Goal: Task Accomplishment & Management: Manage account settings

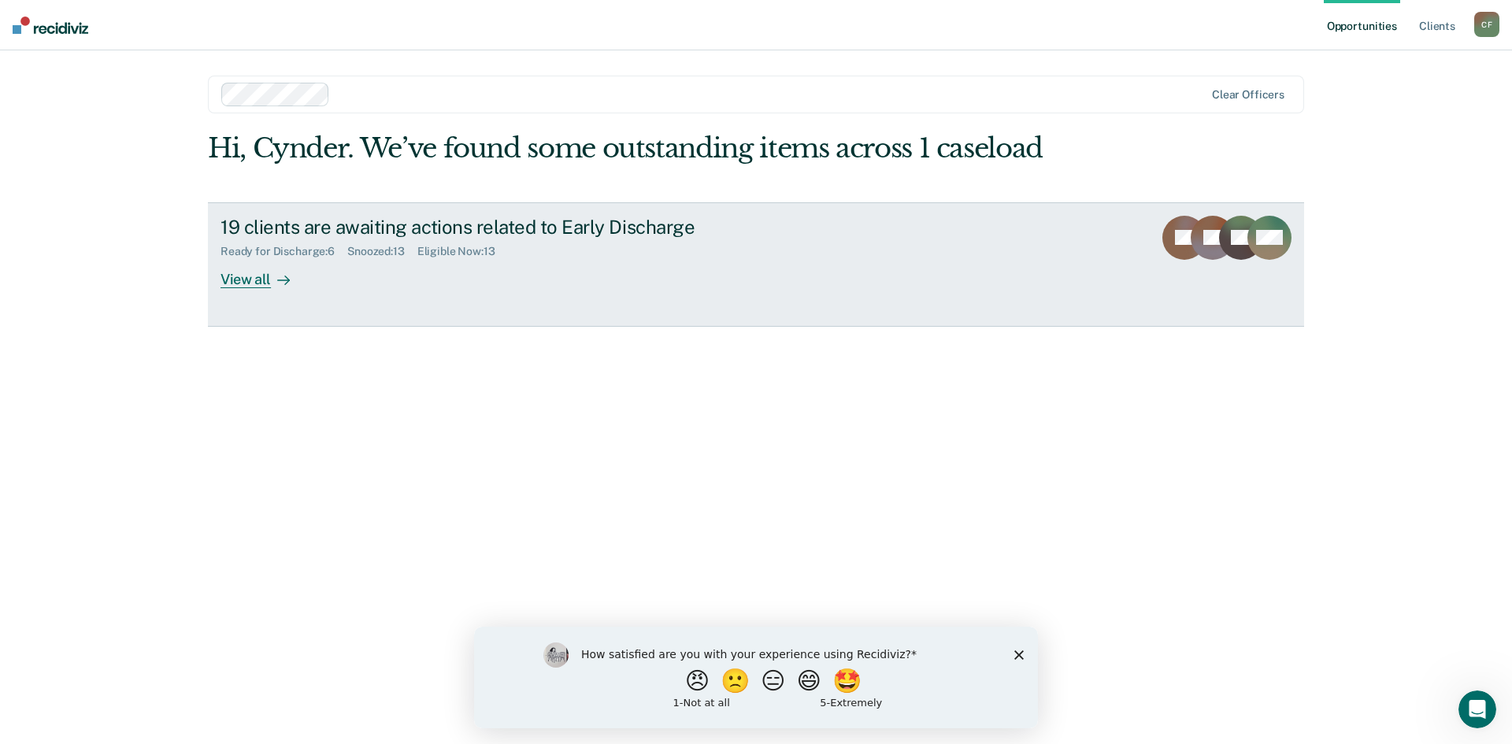
click at [351, 235] on div "19 clients are awaiting actions related to Early Discharge" at bounding box center [497, 227] width 553 height 23
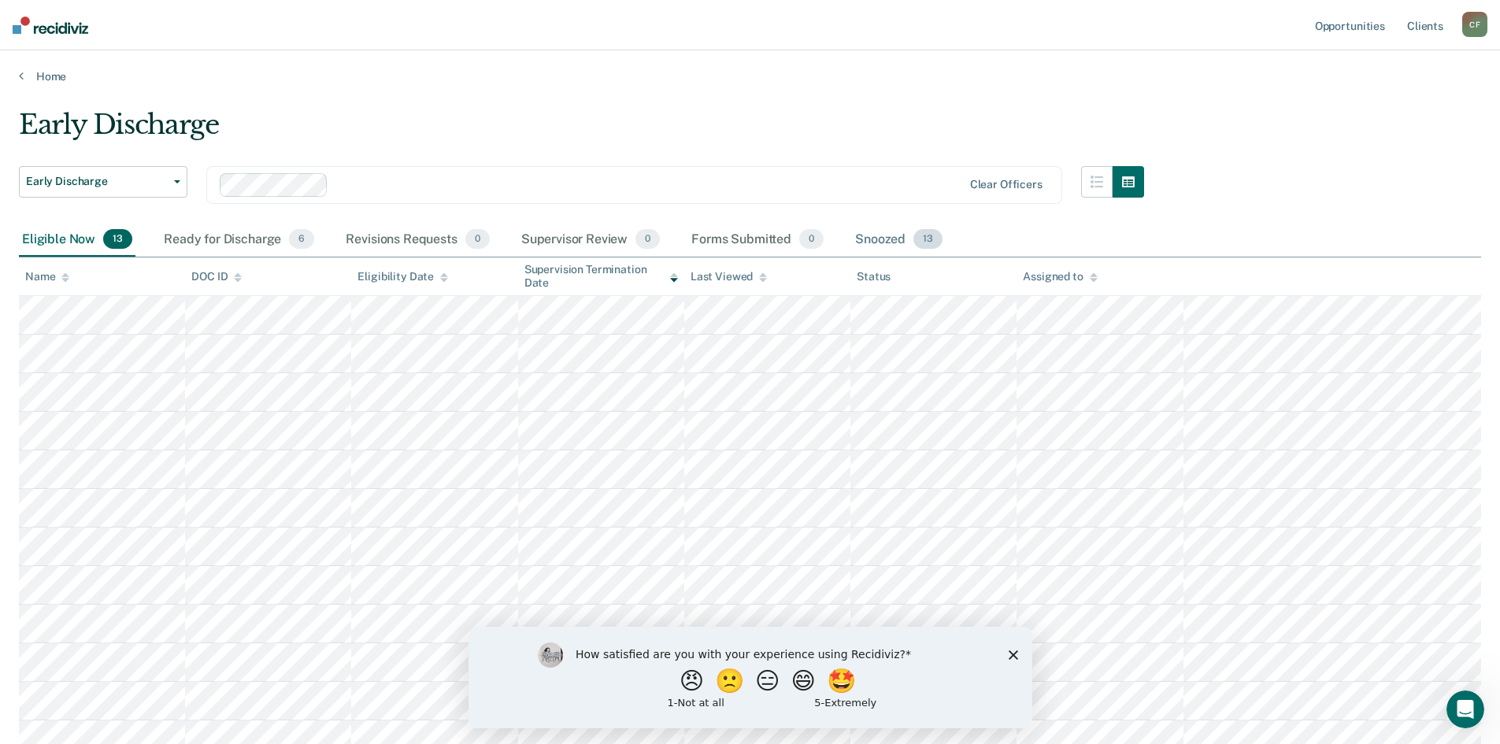
click at [896, 238] on div "Snoozed 13" at bounding box center [899, 240] width 94 height 35
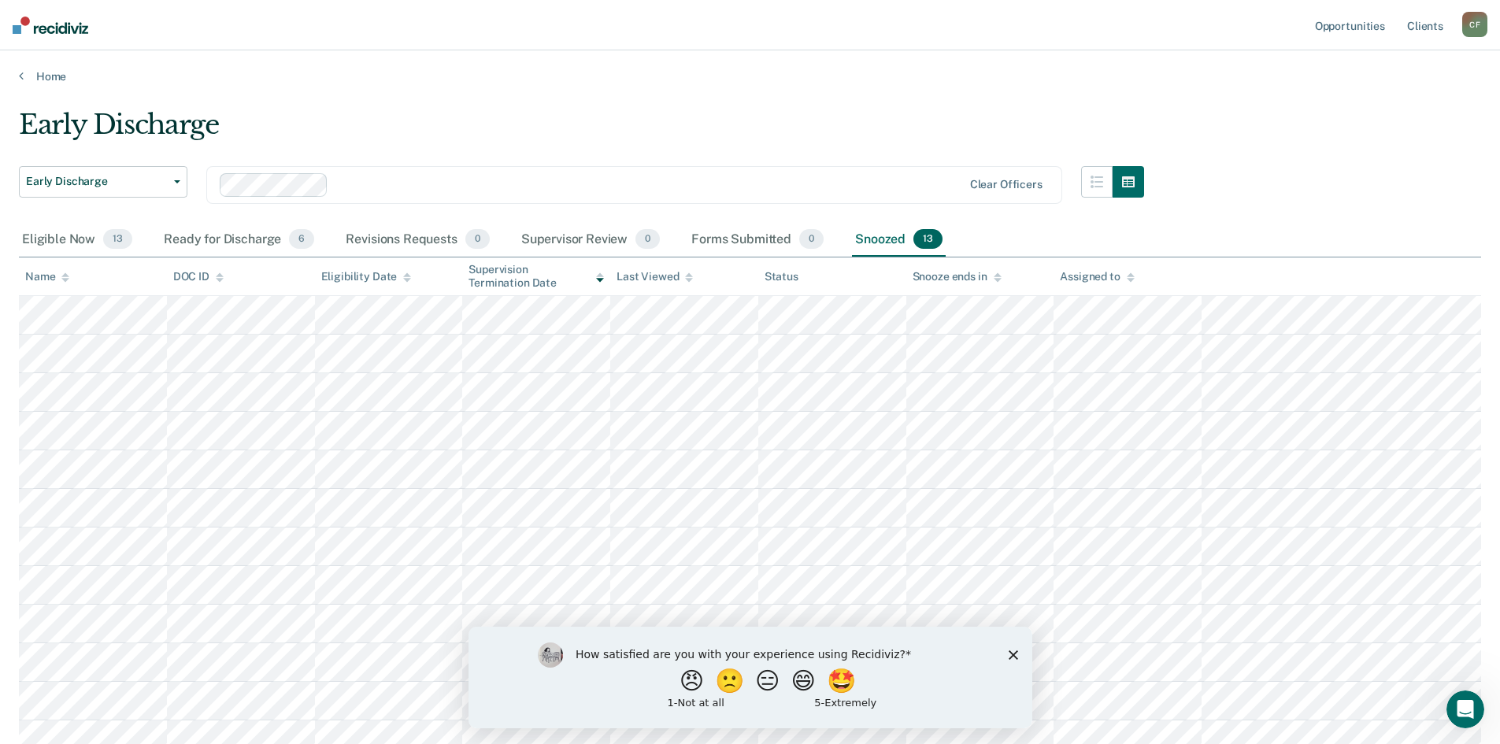
click at [881, 241] on div "Snoozed 13" at bounding box center [899, 240] width 94 height 35
click at [183, 239] on div "Ready for Discharge 6" at bounding box center [239, 240] width 157 height 35
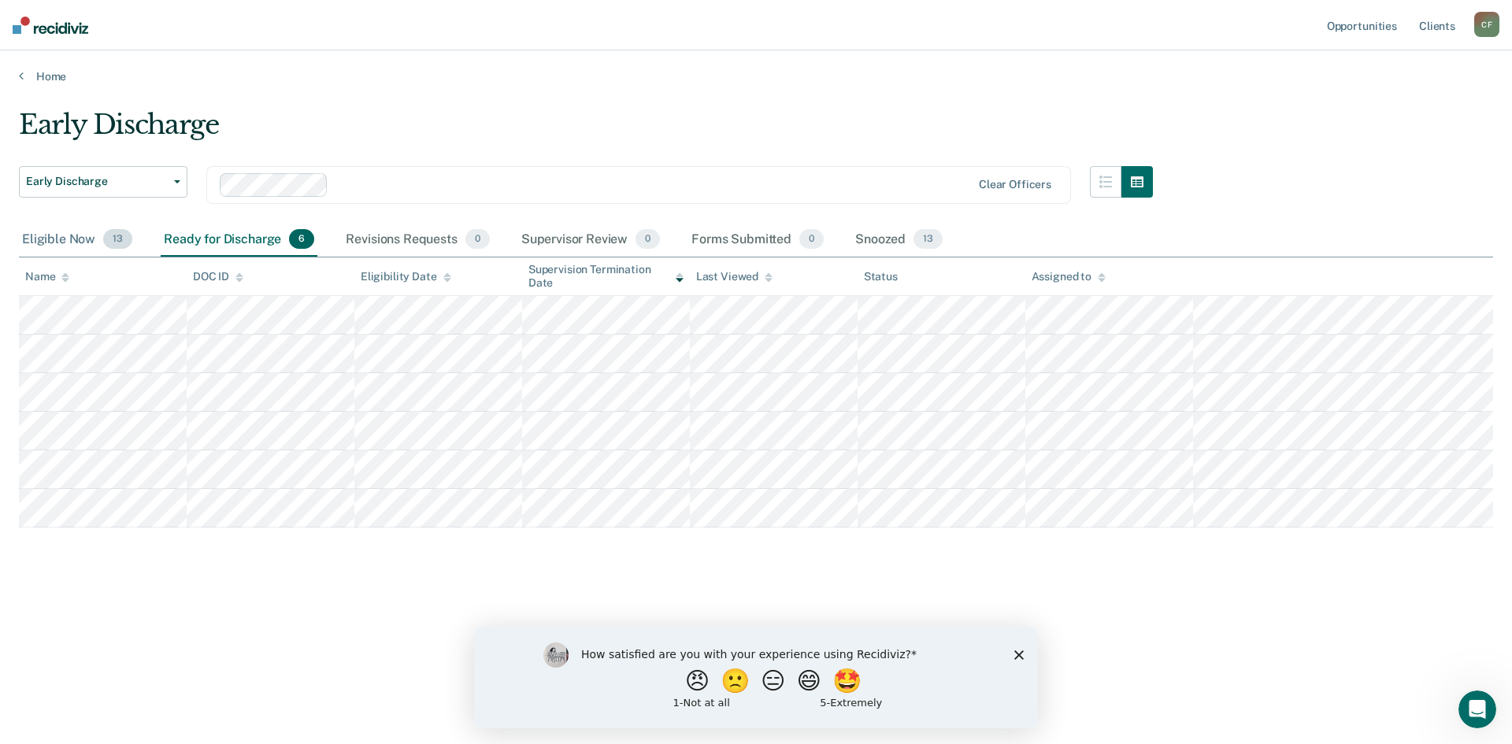
click at [61, 245] on div "Eligible Now 13" at bounding box center [77, 240] width 117 height 35
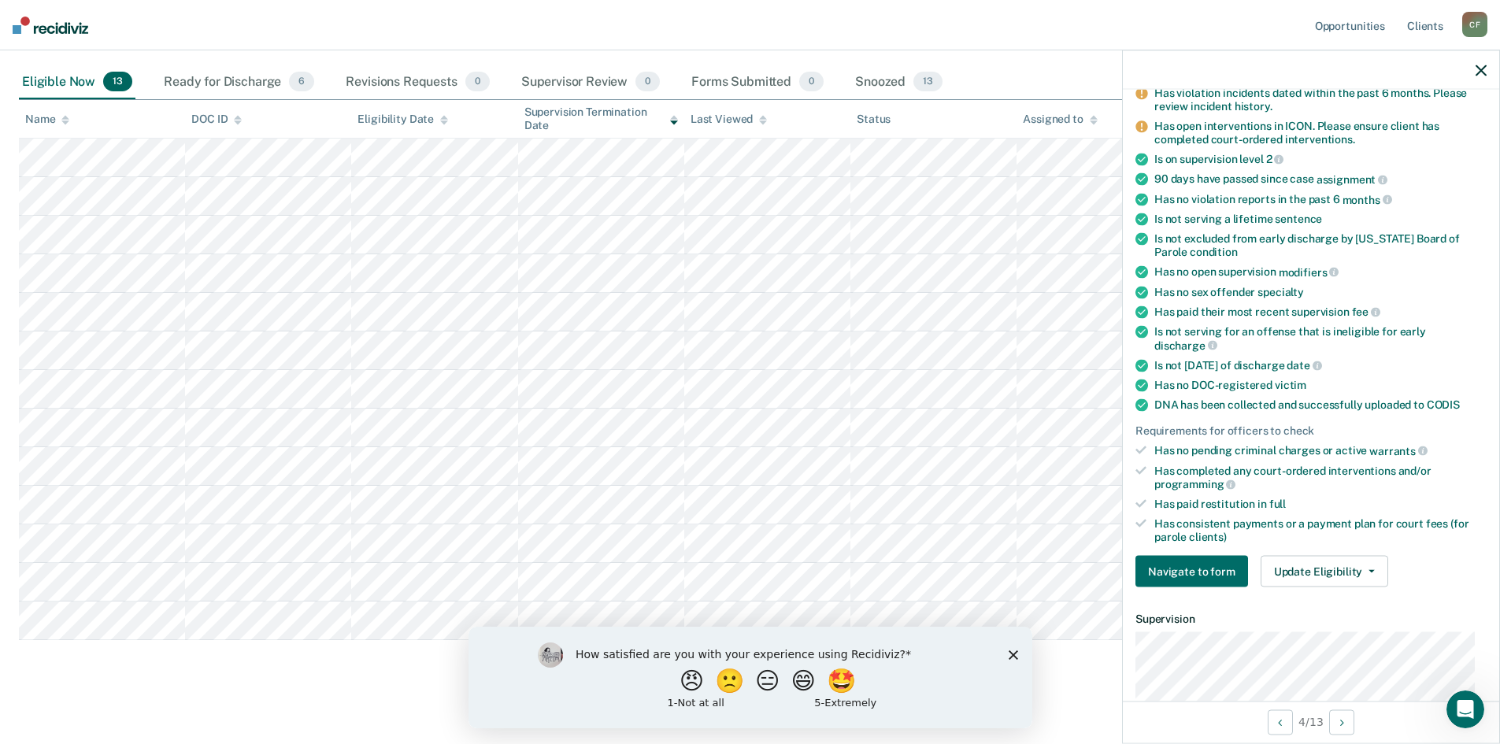
scroll to position [158, 0]
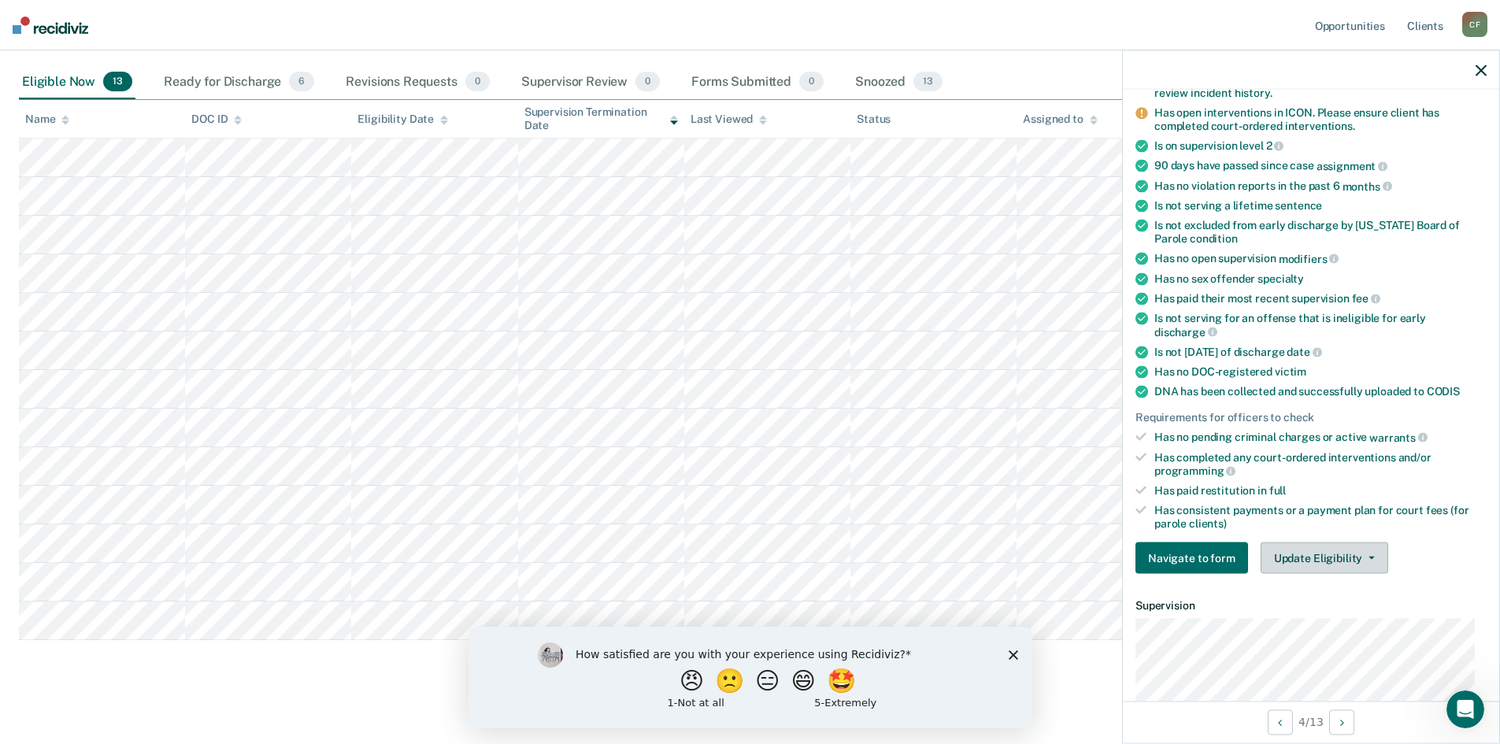
click at [1316, 557] on button "Update Eligibility" at bounding box center [1325, 559] width 128 height 32
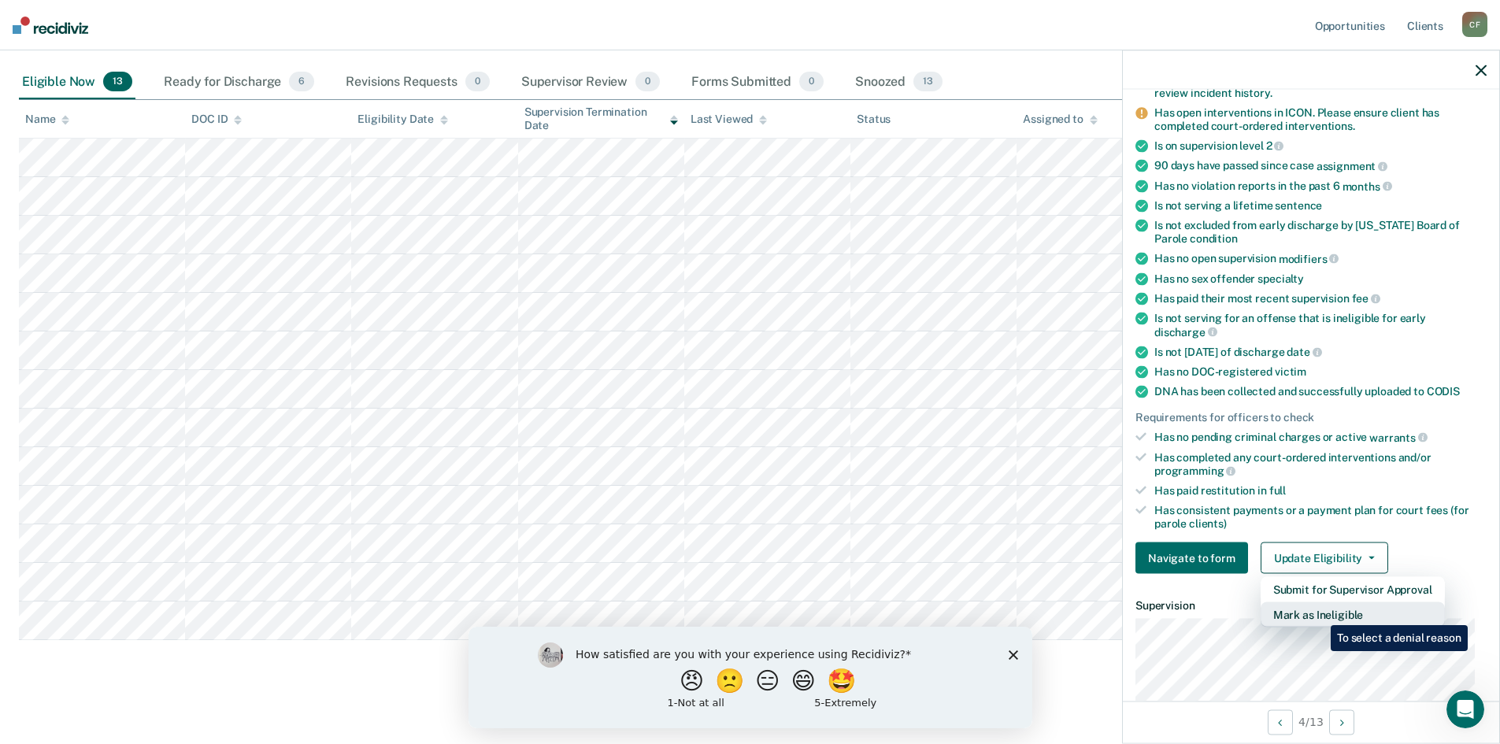
click at [1319, 614] on button "Mark as Ineligible" at bounding box center [1353, 615] width 184 height 25
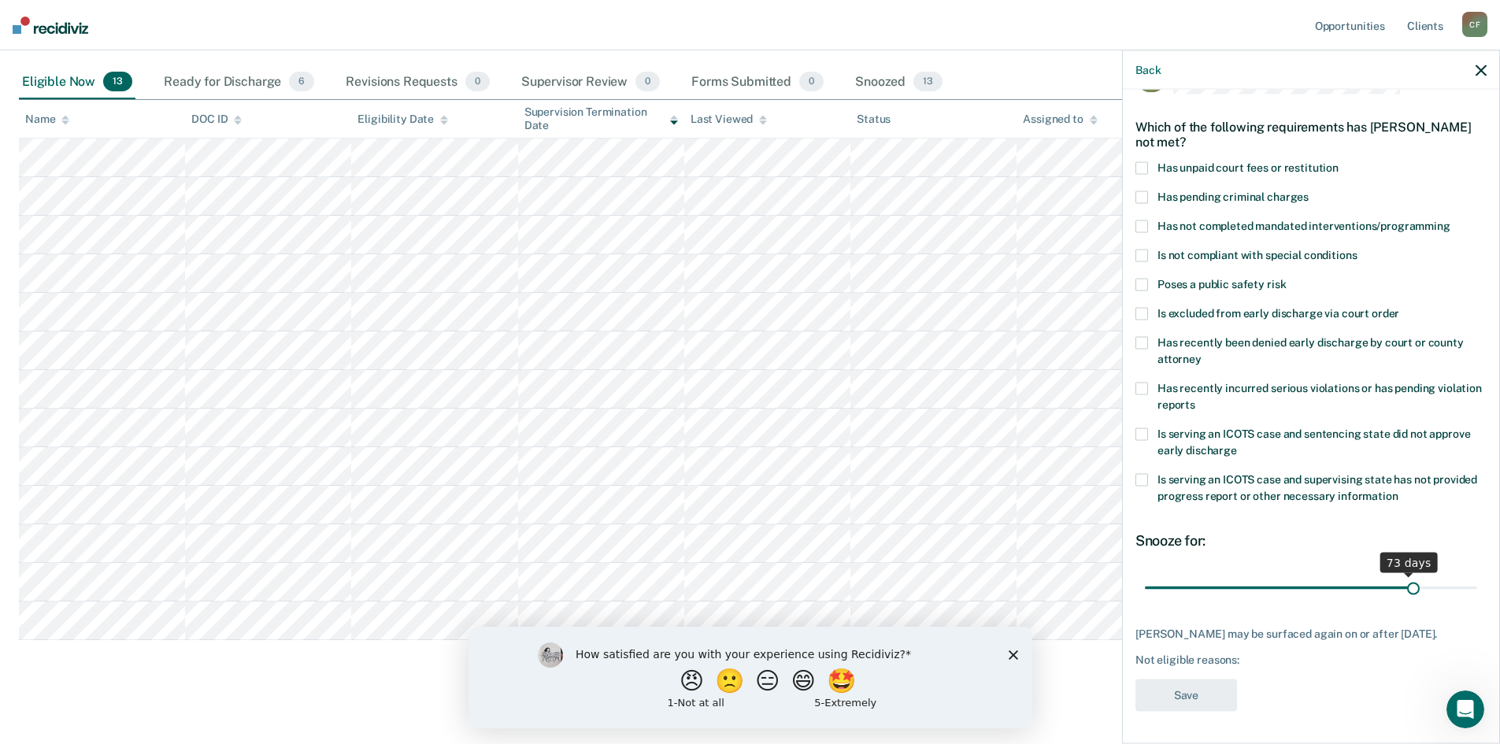
scroll to position [59, 0]
drag, startPoint x: 1252, startPoint y: 576, endPoint x: 1473, endPoint y: 576, distance: 220.5
type input "90"
click at [1473, 576] on input "range" at bounding box center [1311, 588] width 332 height 28
click at [1151, 250] on label "Is not compliant with special conditions" at bounding box center [1311, 258] width 351 height 17
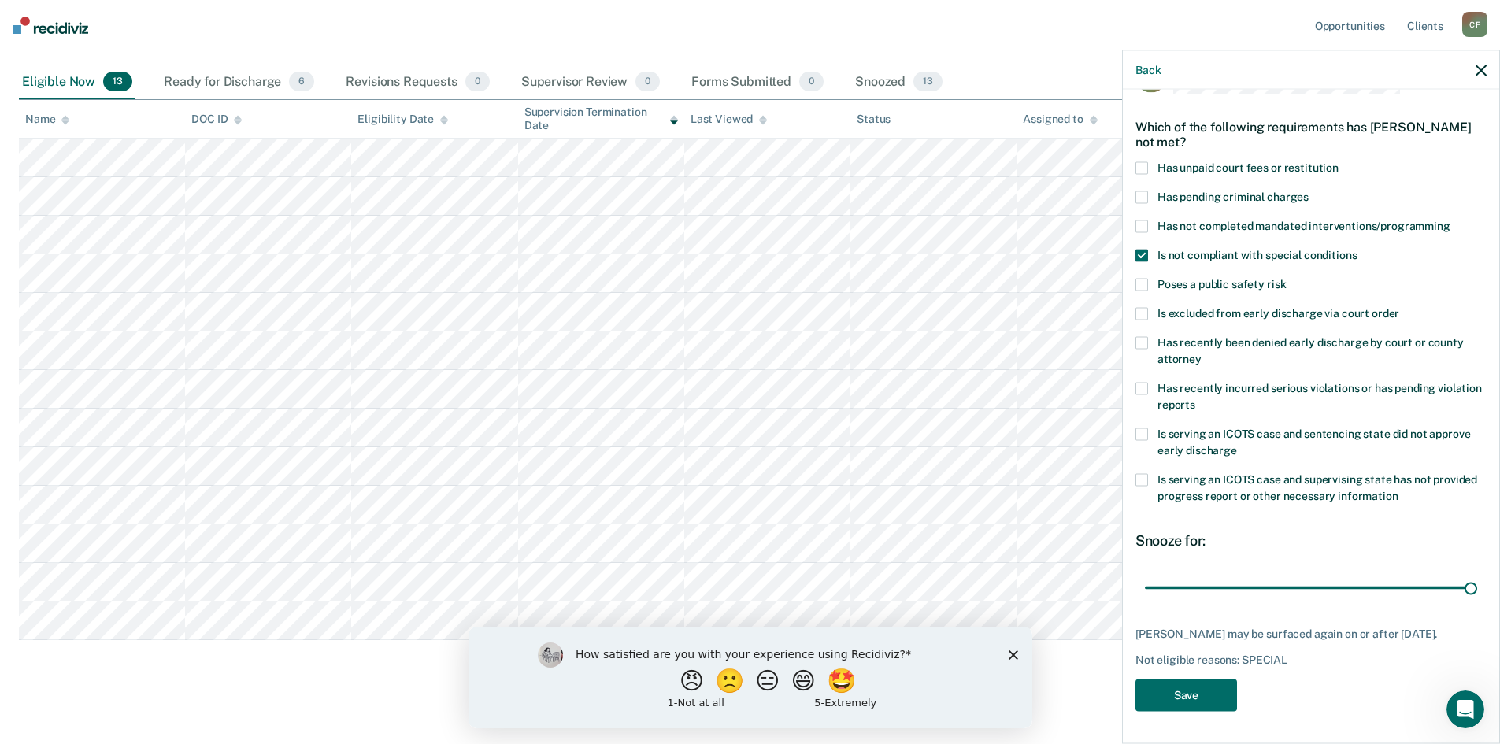
click at [1141, 221] on span at bounding box center [1142, 227] width 13 height 13
click at [1145, 191] on span at bounding box center [1142, 197] width 13 height 13
click at [1205, 681] on button "Save" at bounding box center [1187, 696] width 102 height 32
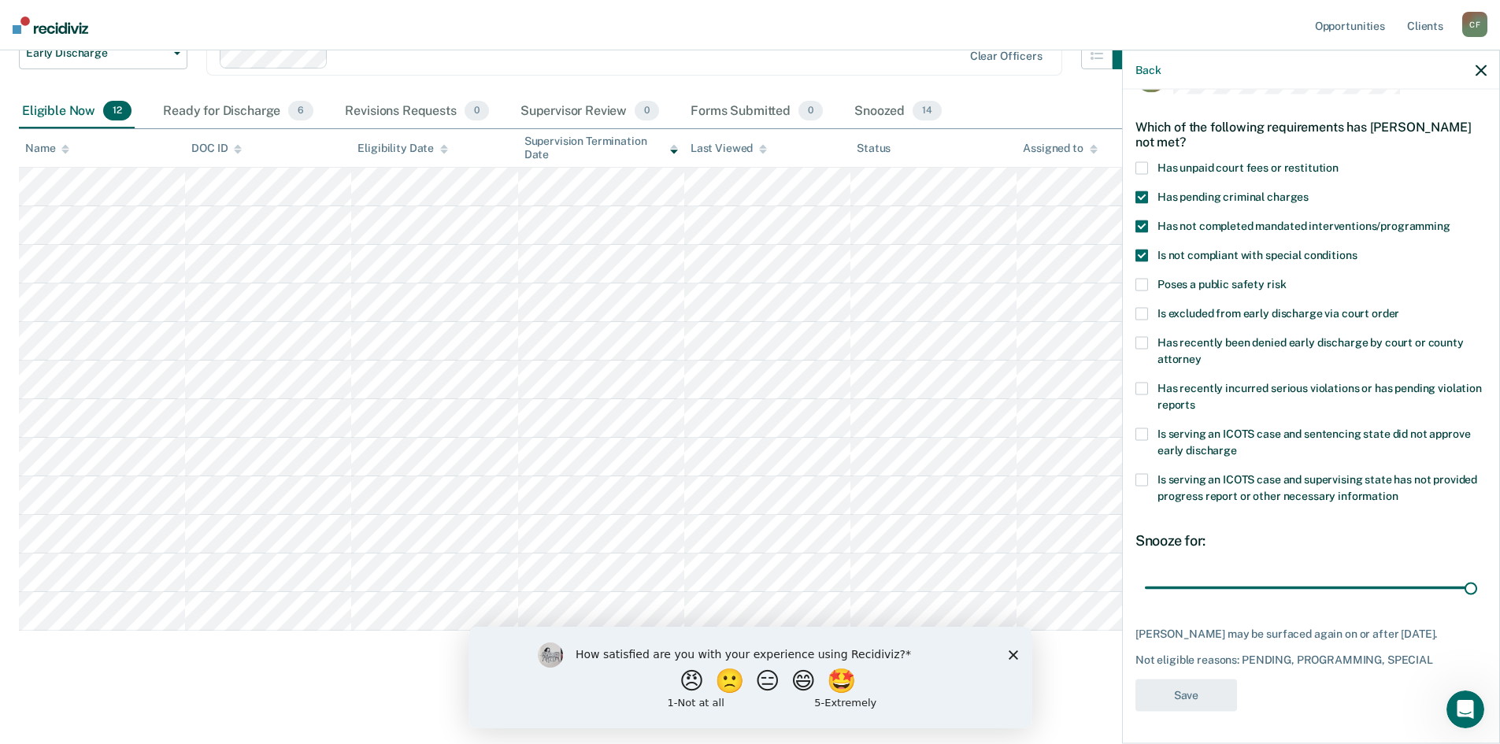
scroll to position [128, 0]
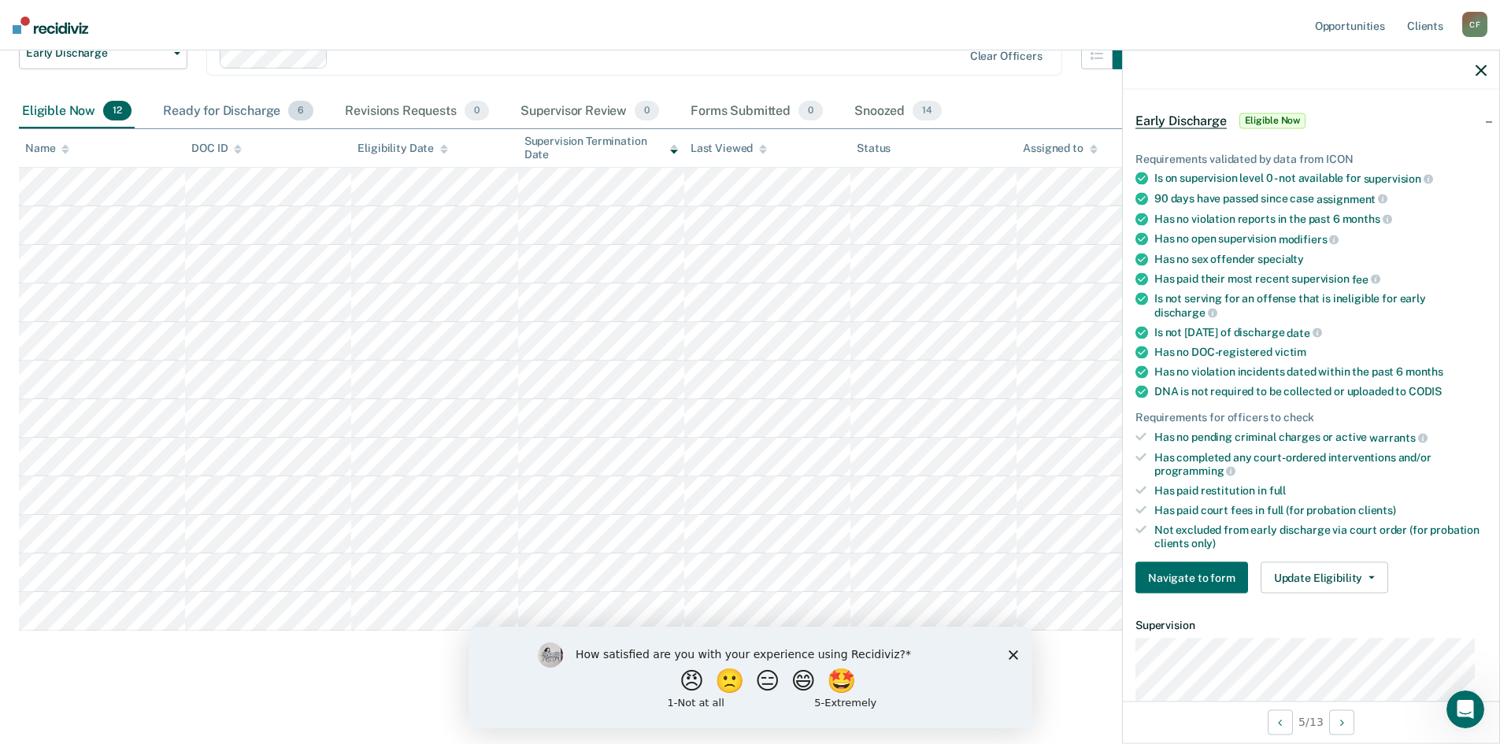
click at [218, 109] on div "Ready for Discharge 6" at bounding box center [238, 112] width 157 height 35
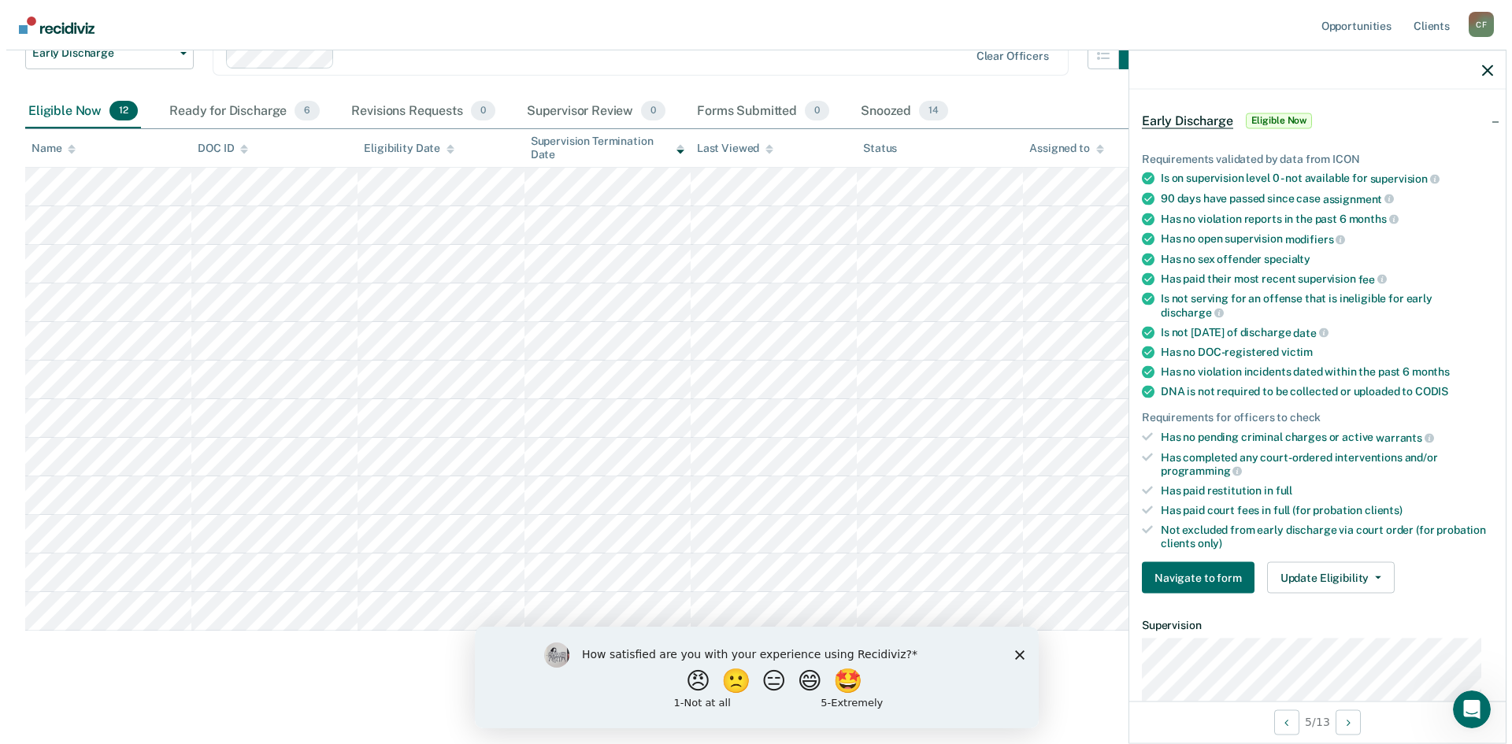
scroll to position [0, 0]
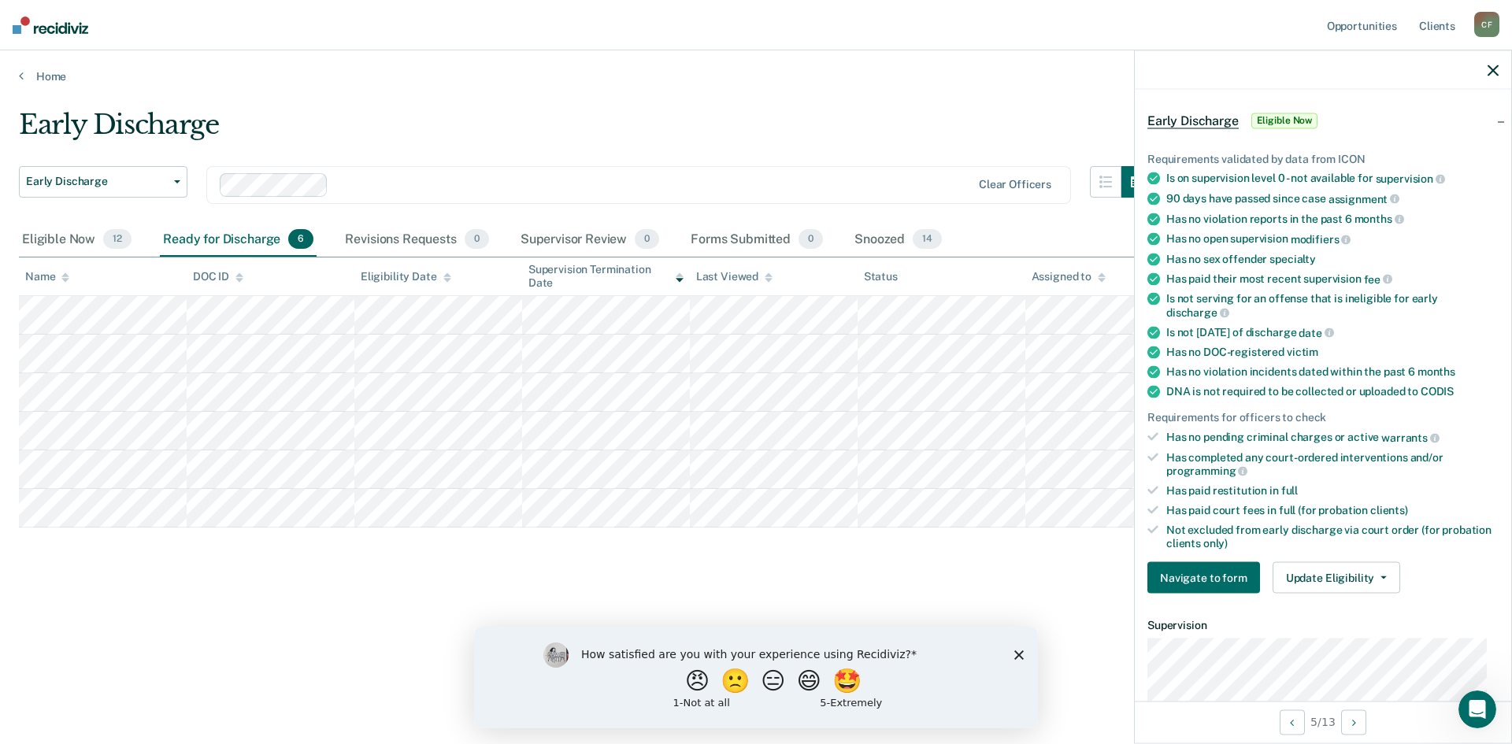
click at [422, 168] on div "Clear officers" at bounding box center [638, 185] width 865 height 38
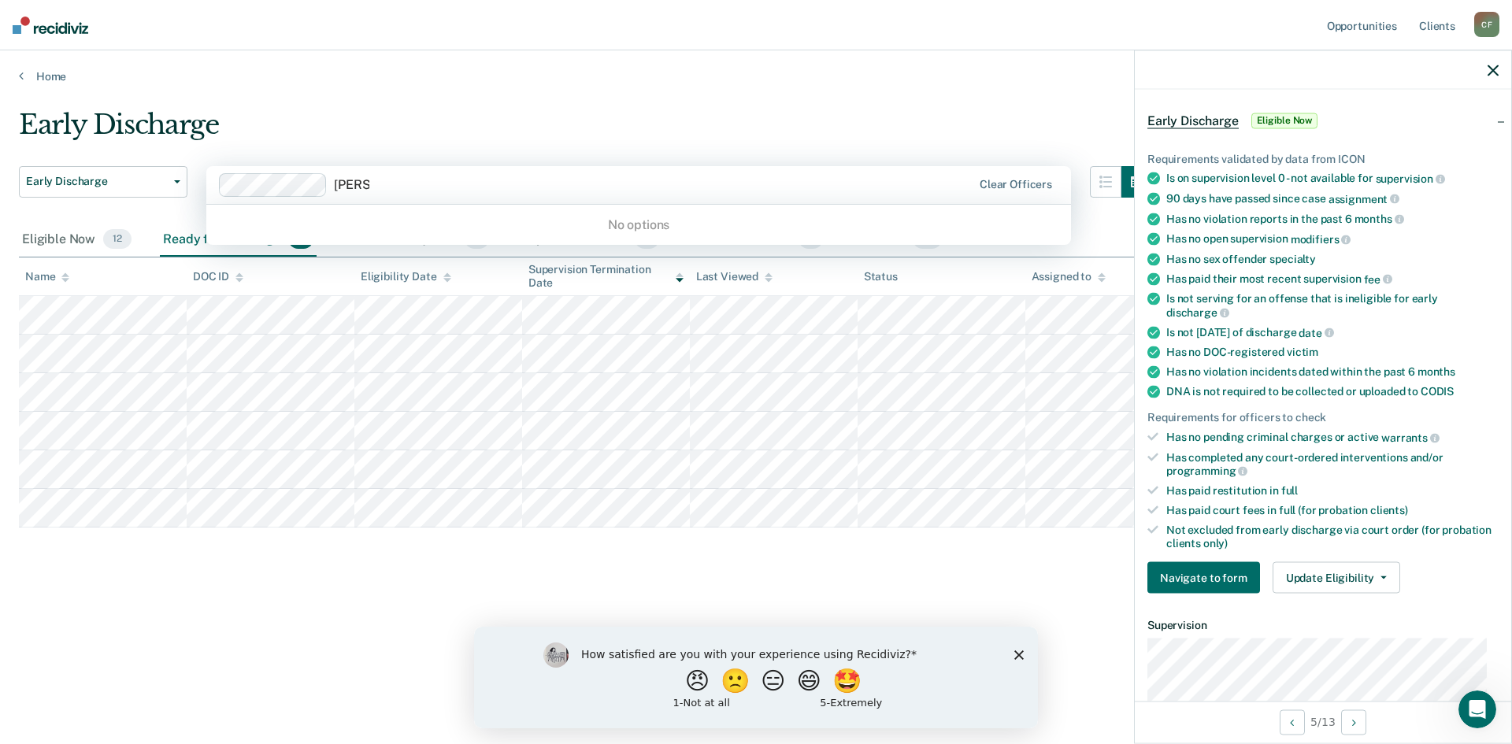
type input "[PERSON_NAME]"
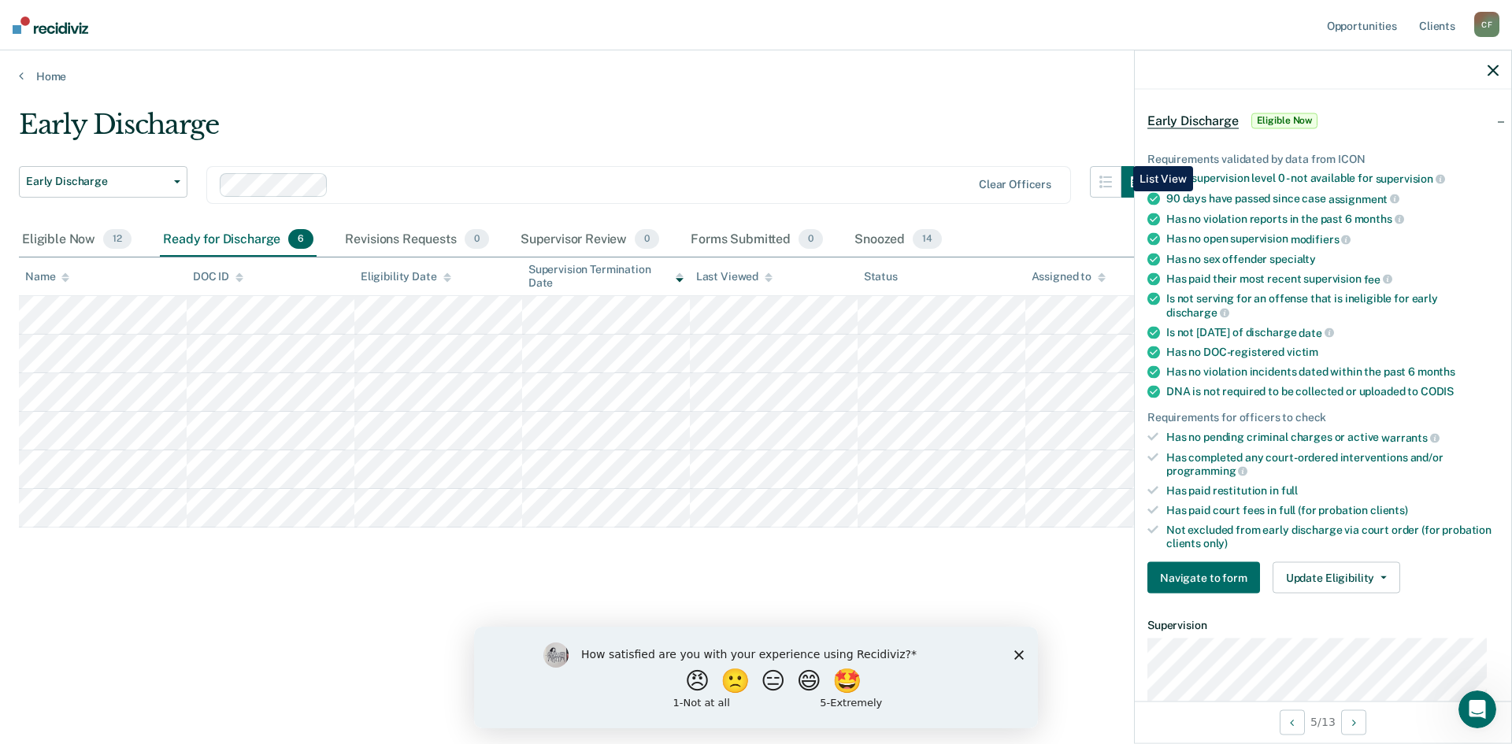
click at [400, 187] on div at bounding box center [653, 185] width 636 height 18
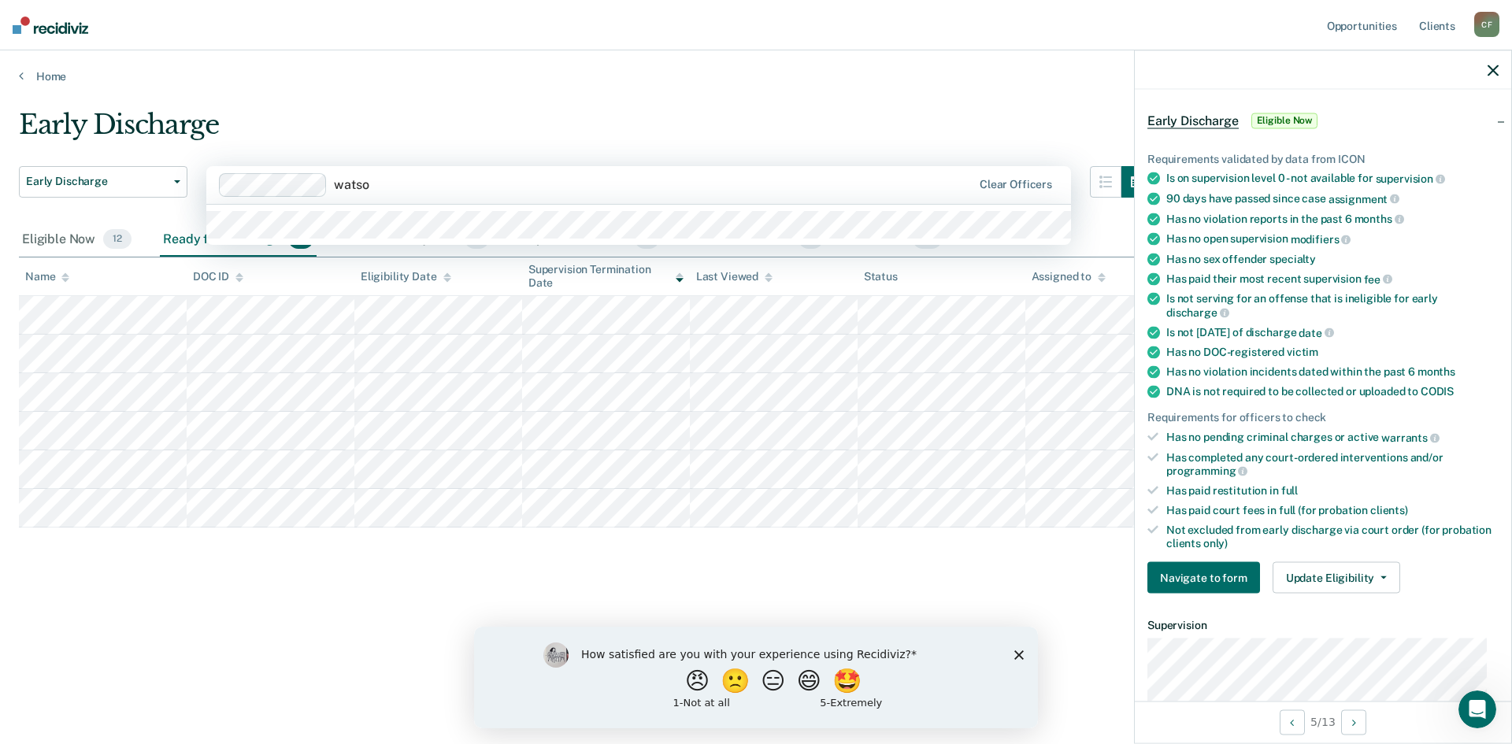
type input "[PERSON_NAME]"
click at [50, 17] on img at bounding box center [51, 25] width 76 height 17
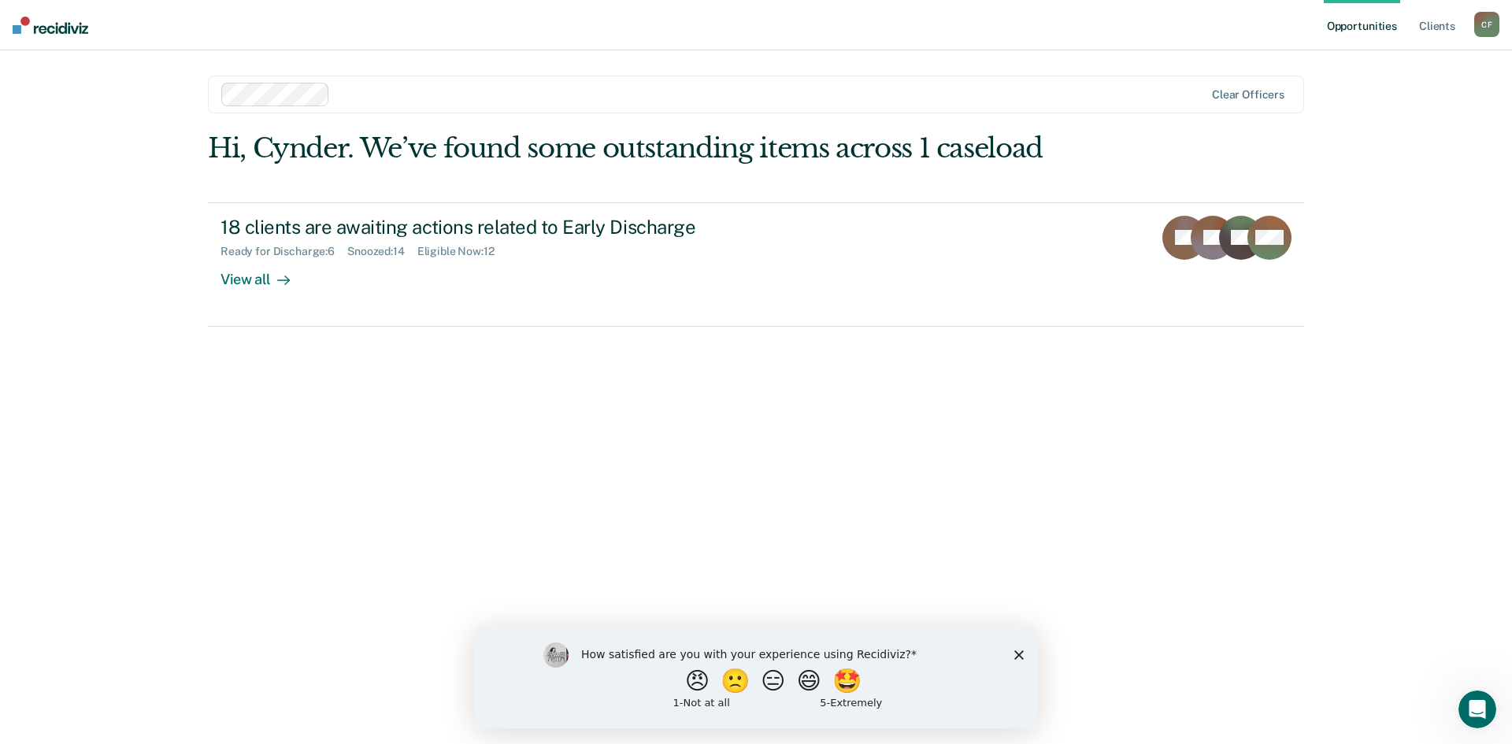
click at [358, 98] on div at bounding box center [770, 94] width 868 height 18
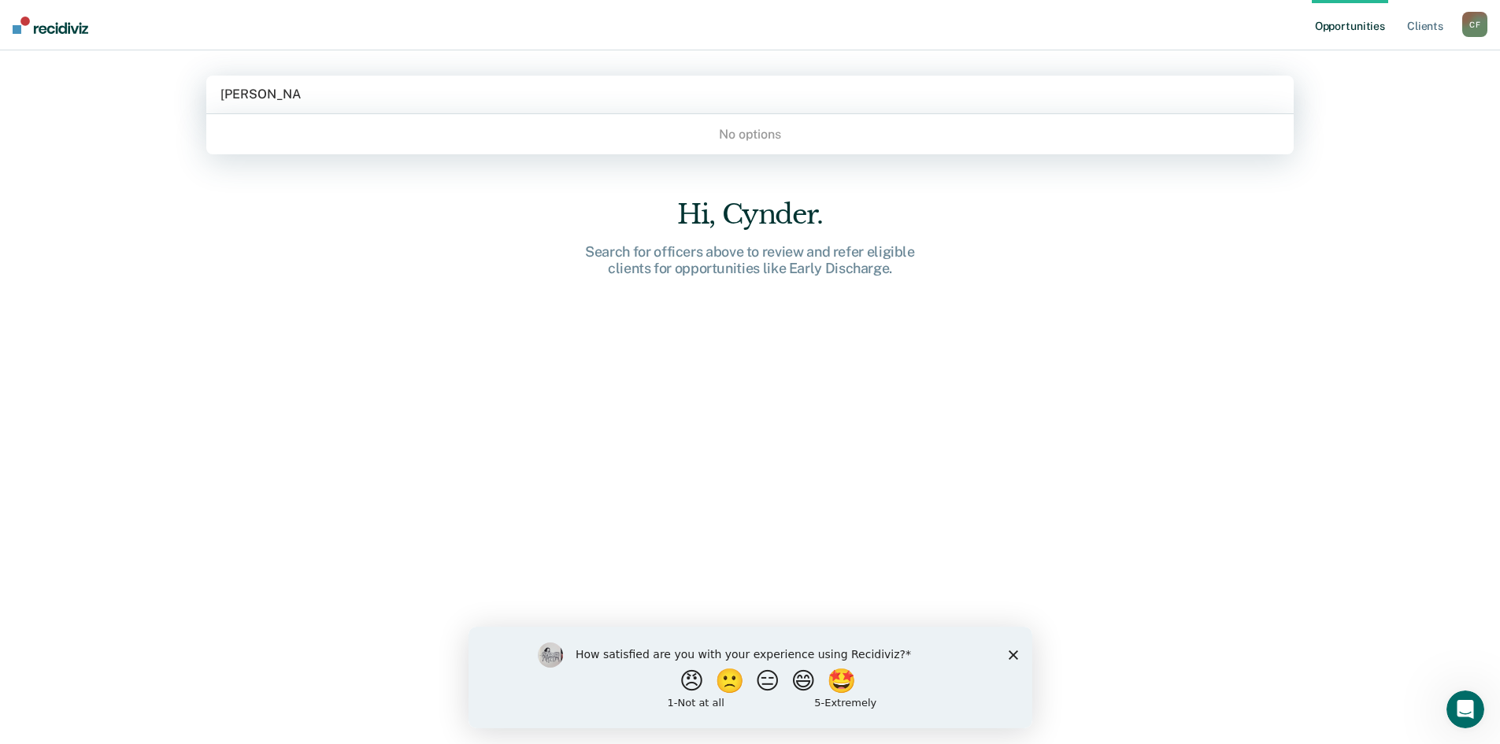
type input "[PERSON_NAME]"
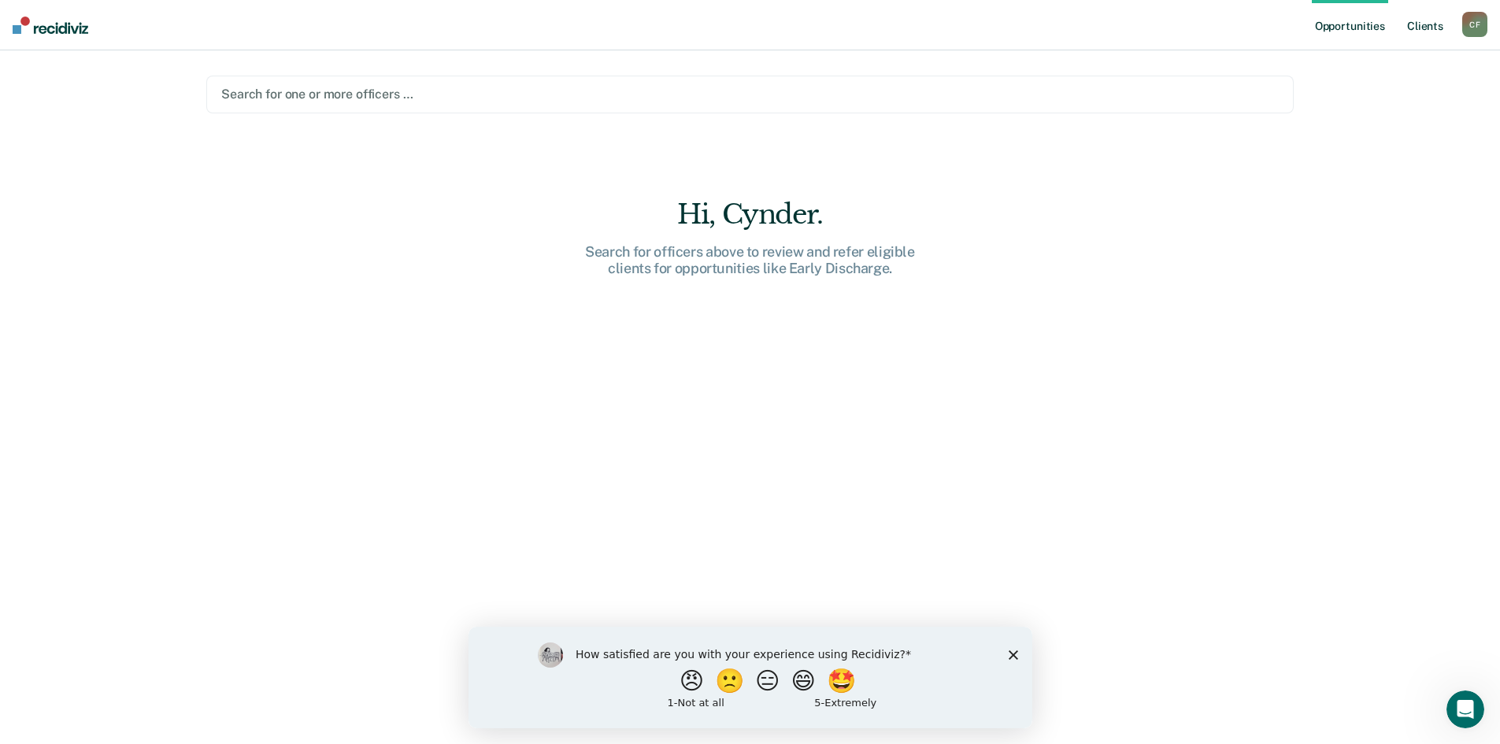
click at [1430, 20] on link "Client s" at bounding box center [1425, 25] width 43 height 50
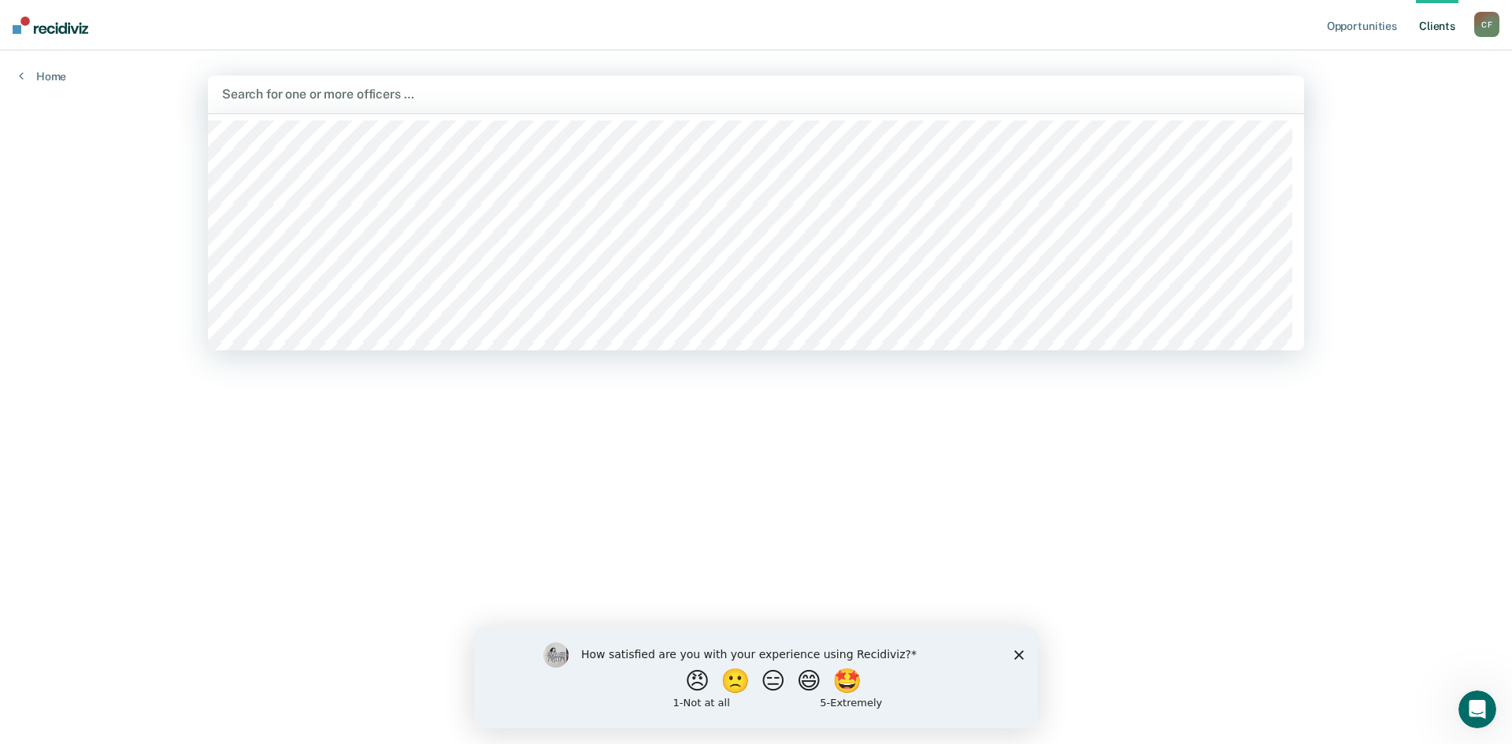
click at [352, 87] on div at bounding box center [756, 94] width 1068 height 18
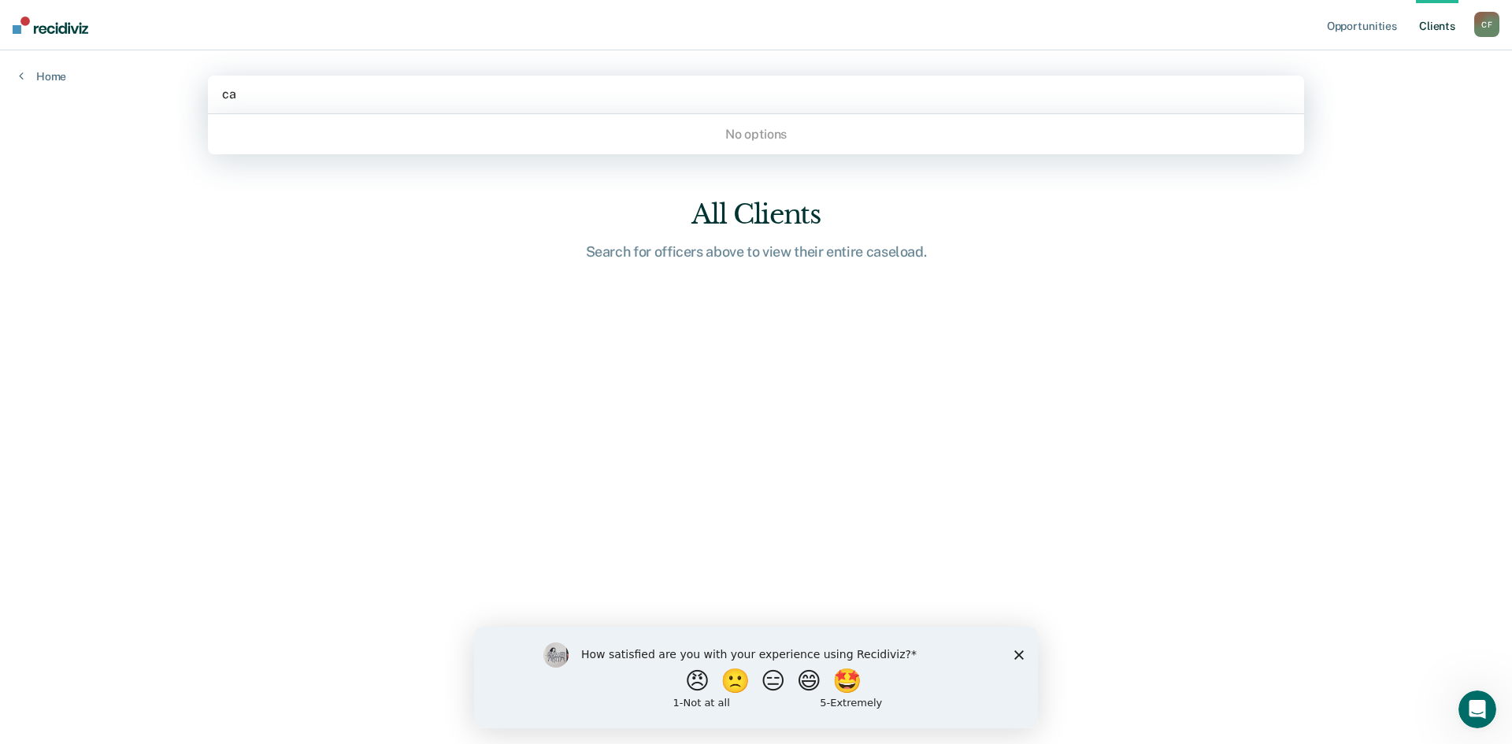
type input "c"
type input "cynder"
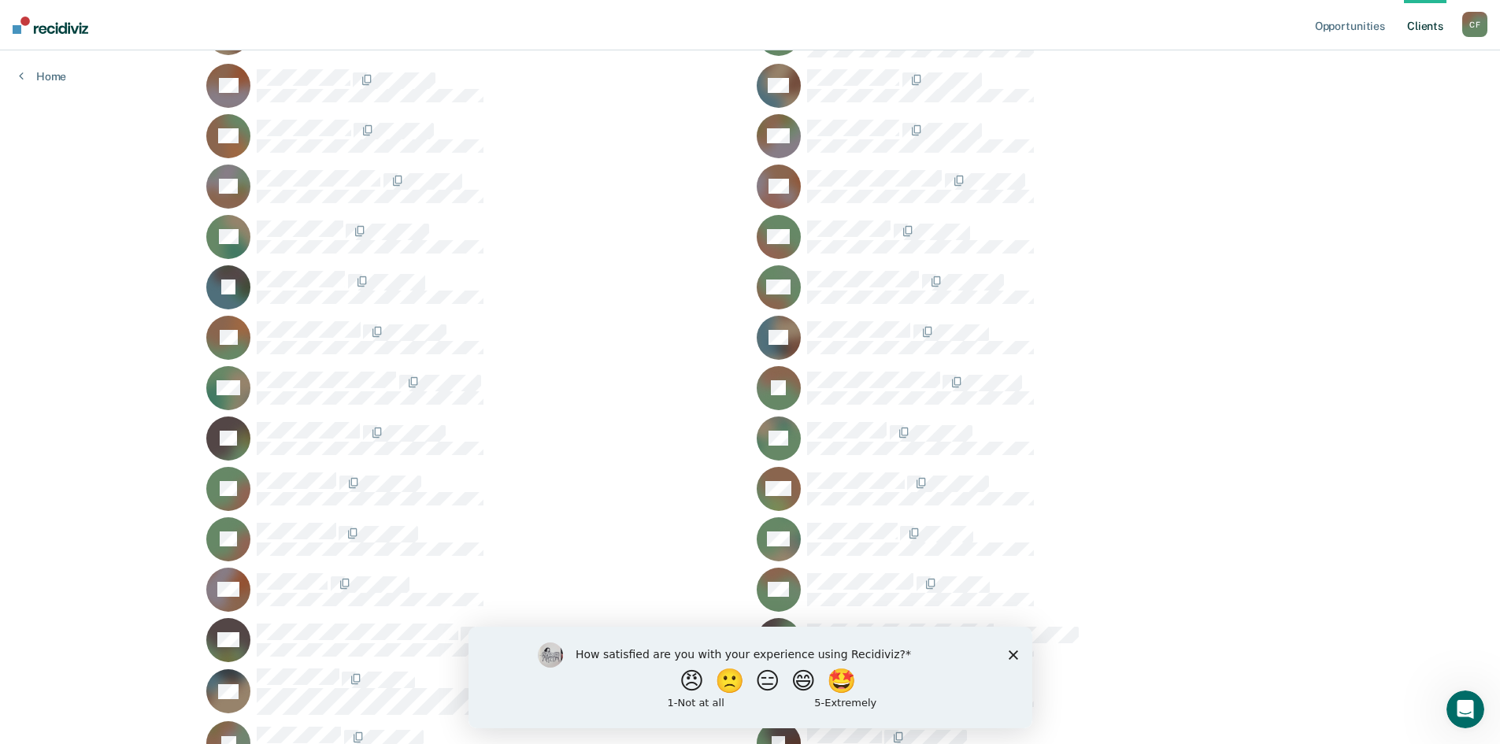
scroll to position [866, 0]
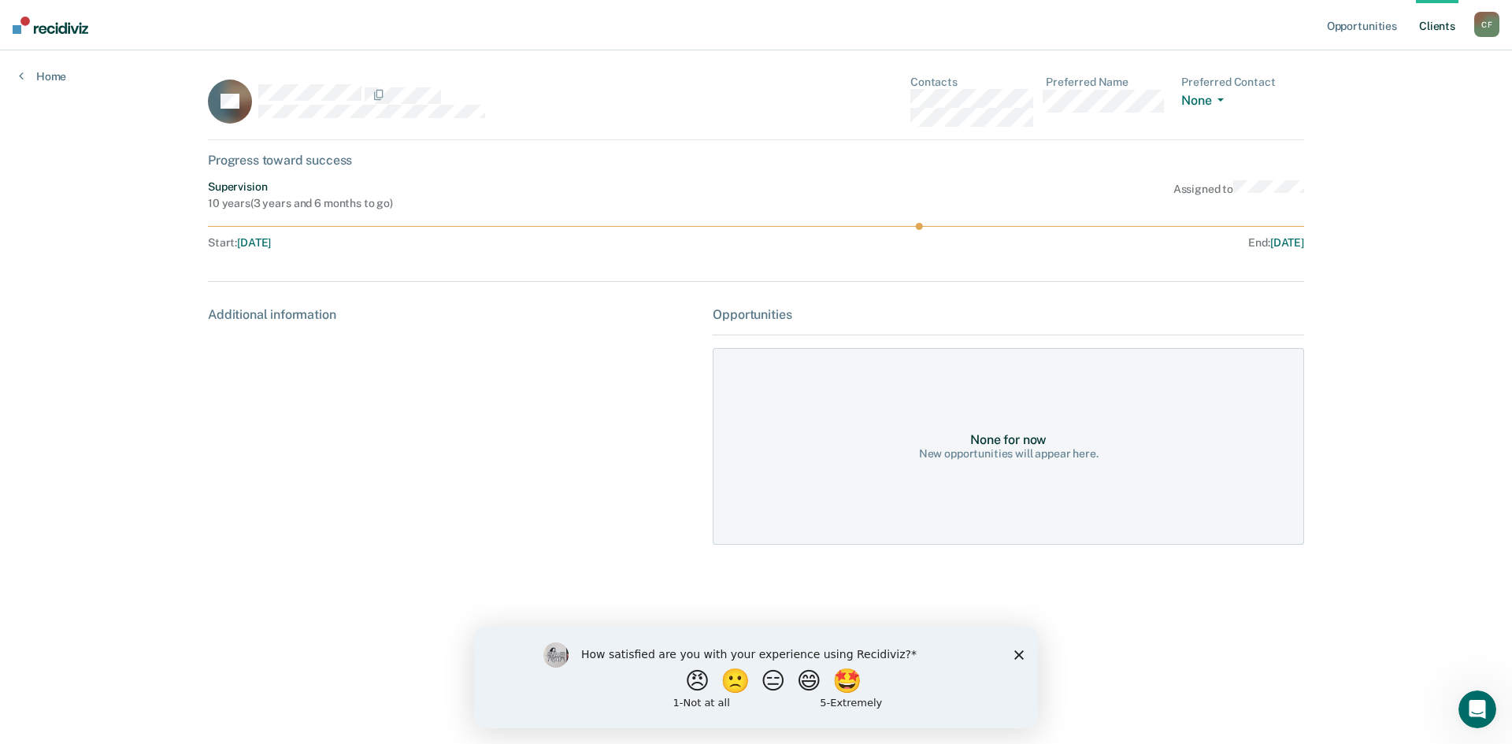
click at [332, 160] on div "Progress toward success" at bounding box center [756, 160] width 1096 height 15
drag, startPoint x: 921, startPoint y: 226, endPoint x: 821, endPoint y: 231, distance: 100.1
click at [821, 231] on div "Supervision 10 years ( 3 years and 6 months to go ) Assigned to Start : [DATE] …" at bounding box center [756, 217] width 1096 height 75
click at [287, 162] on div "Progress toward success" at bounding box center [756, 160] width 1096 height 15
click at [35, 76] on link "Home" at bounding box center [42, 76] width 47 height 14
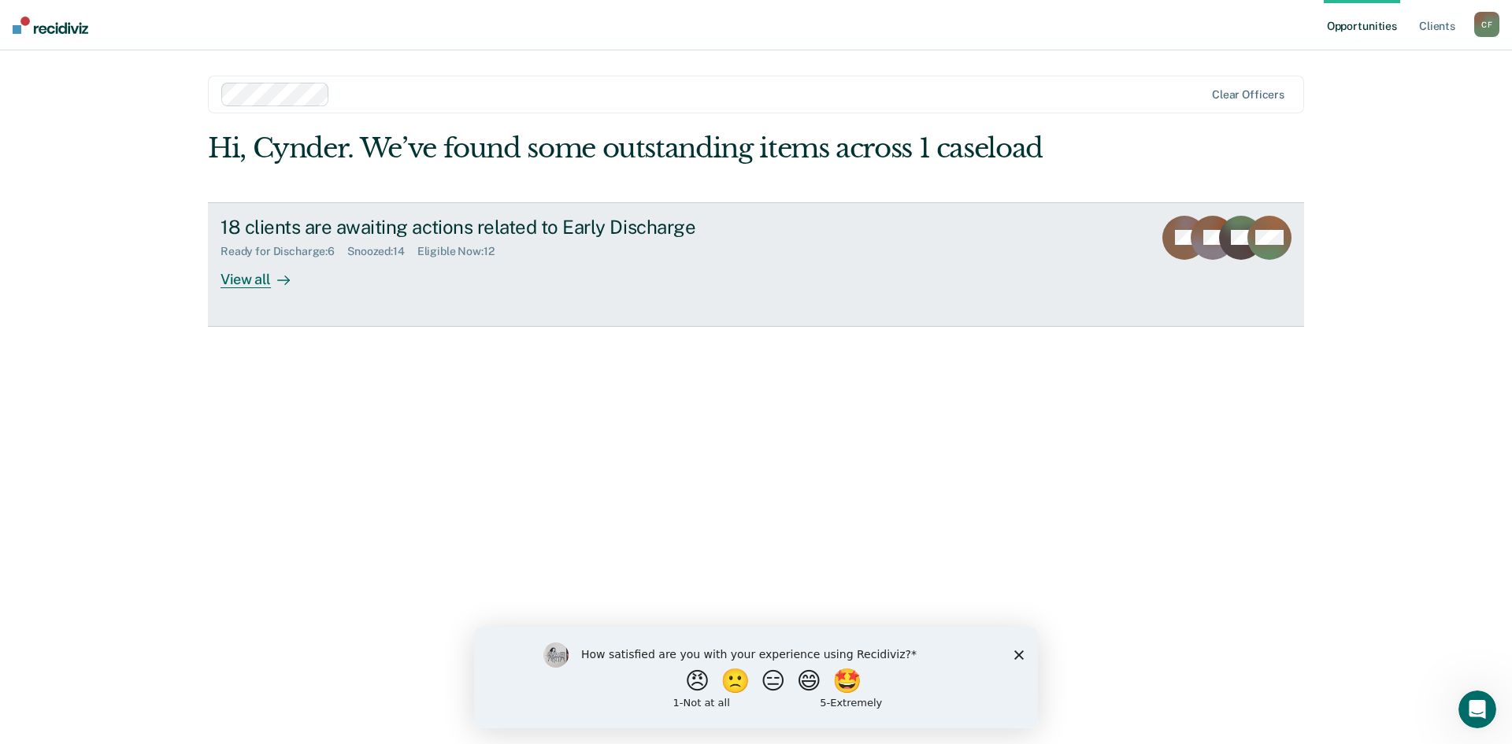
click at [255, 276] on div "View all" at bounding box center [265, 273] width 88 height 31
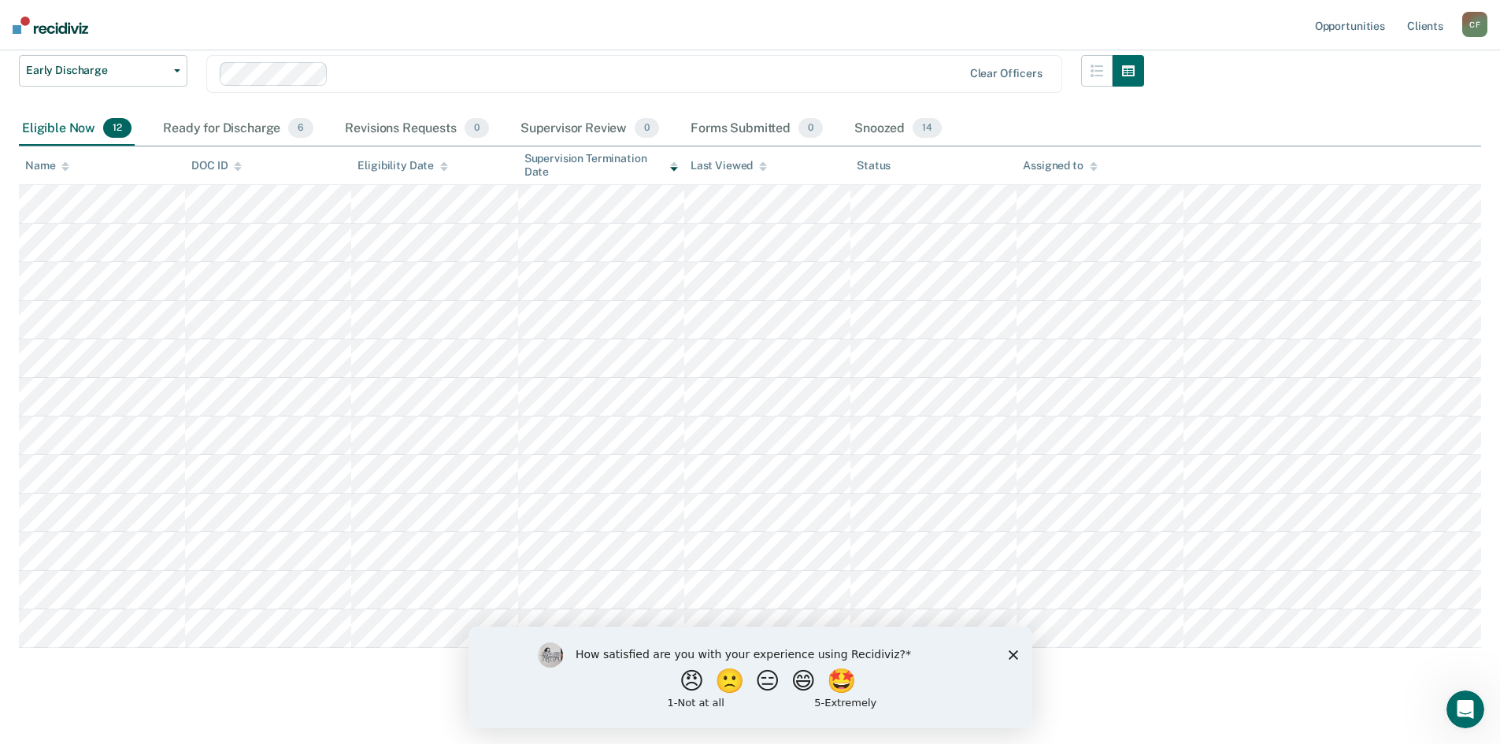
scroll to position [128, 0]
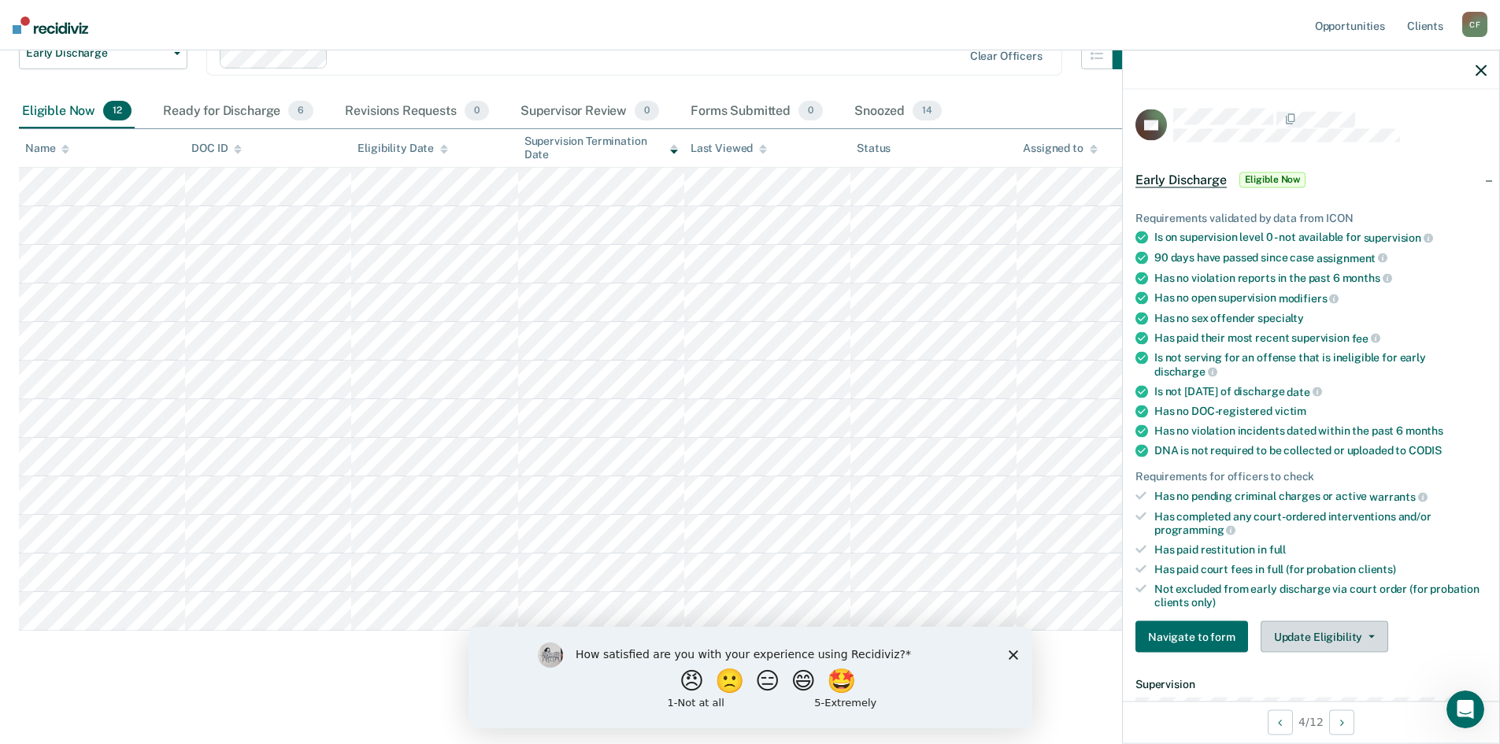
click at [1312, 637] on button "Update Eligibility" at bounding box center [1325, 637] width 128 height 32
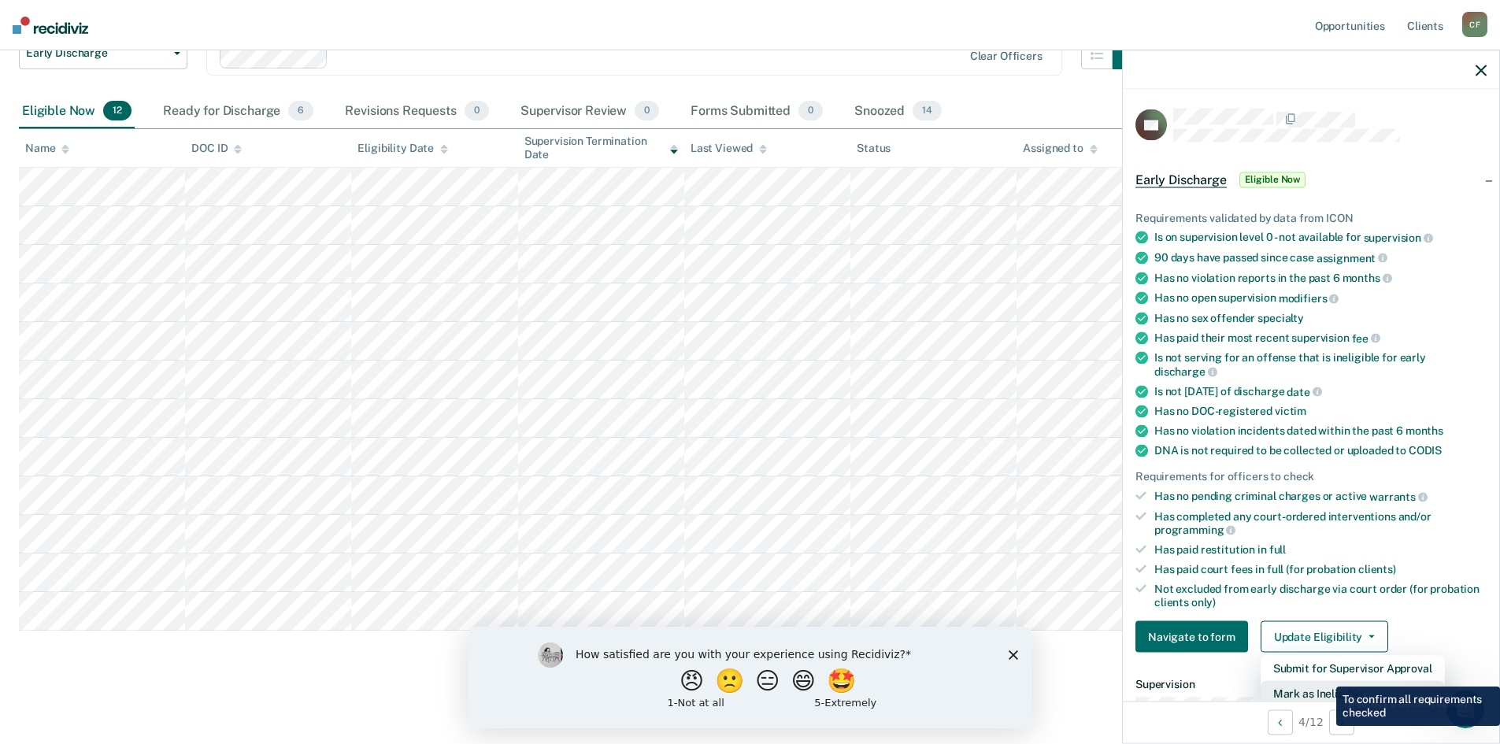
scroll to position [4, 0]
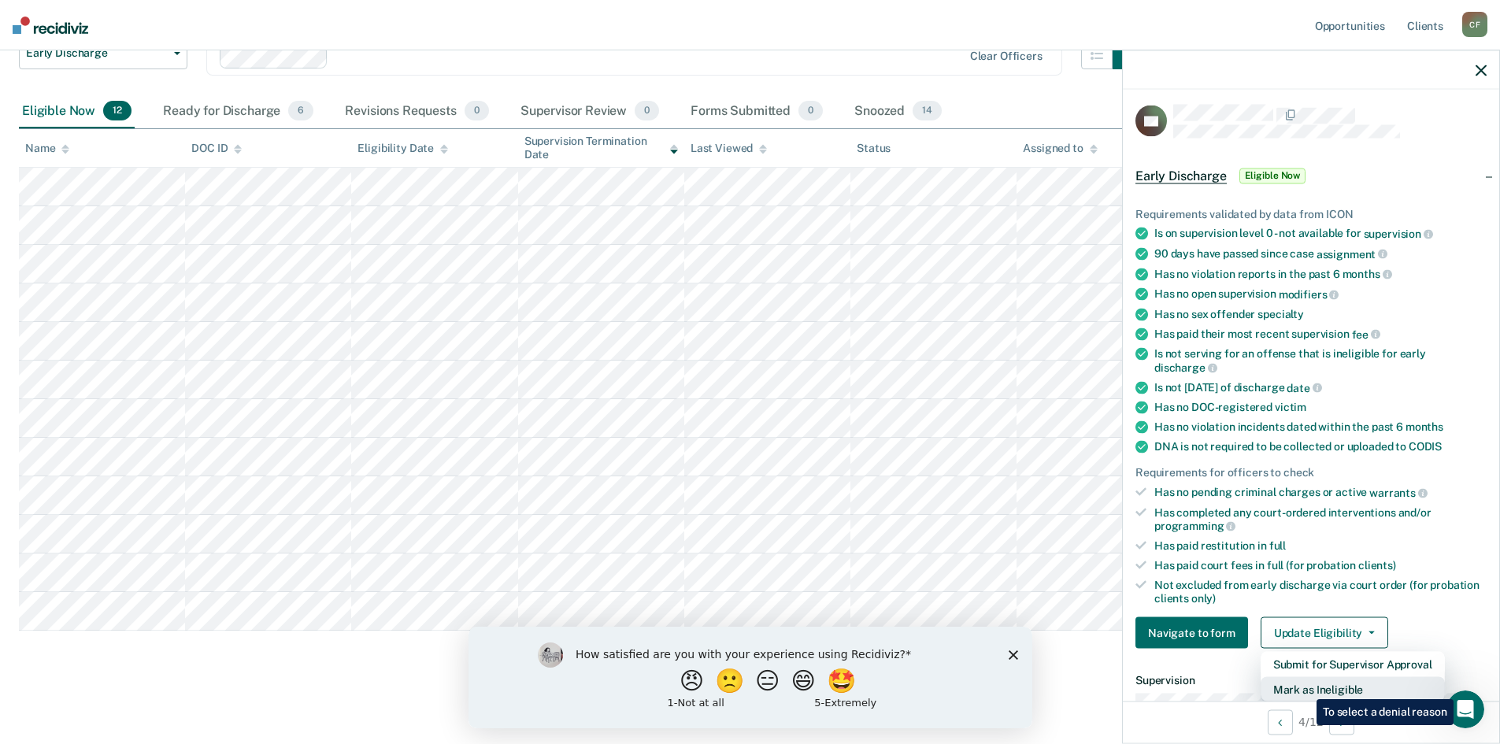
click at [1305, 688] on button "Mark as Ineligible" at bounding box center [1353, 689] width 184 height 25
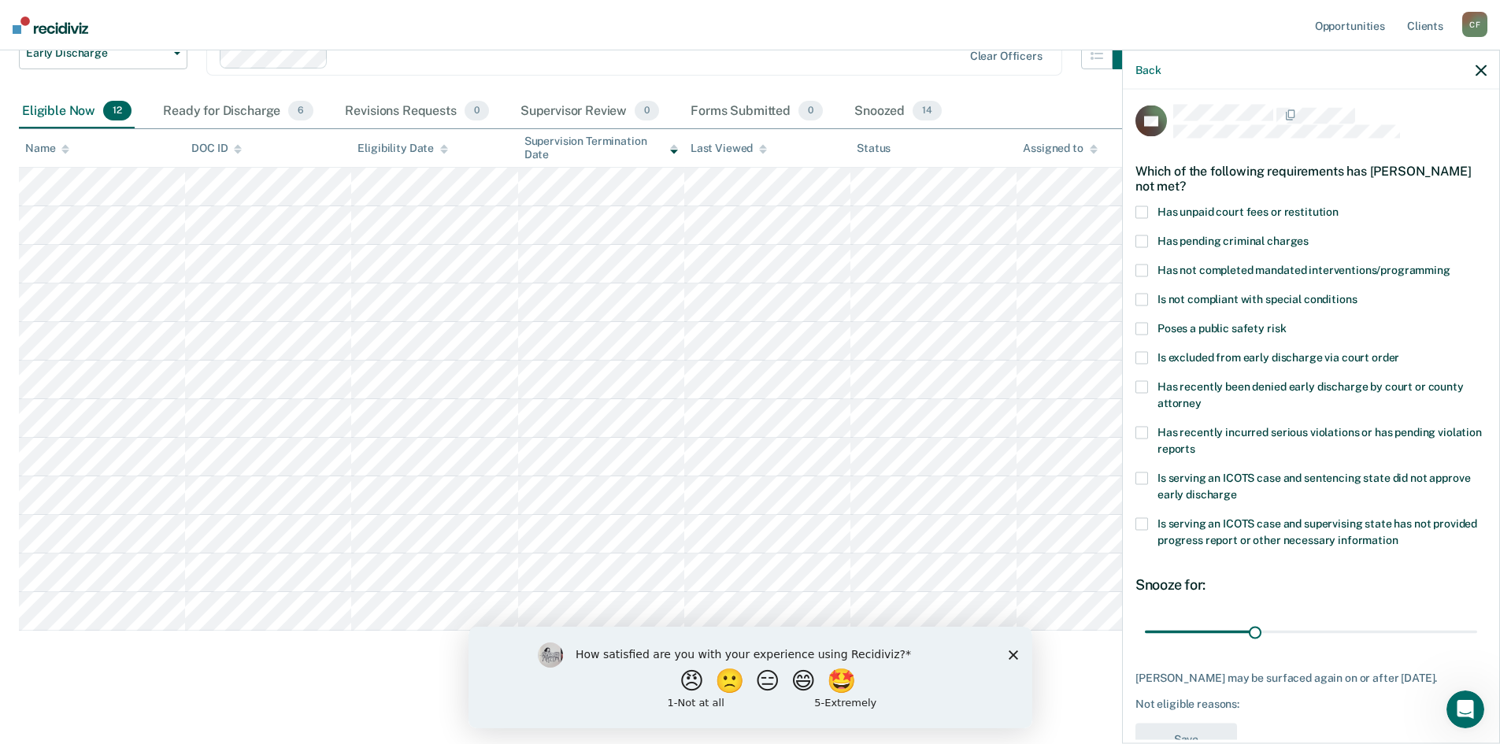
click at [1147, 269] on span at bounding box center [1142, 271] width 13 height 13
click at [1148, 269] on label "Has not completed mandated interventions/programming" at bounding box center [1311, 273] width 351 height 17
click at [1144, 294] on span at bounding box center [1142, 300] width 13 height 13
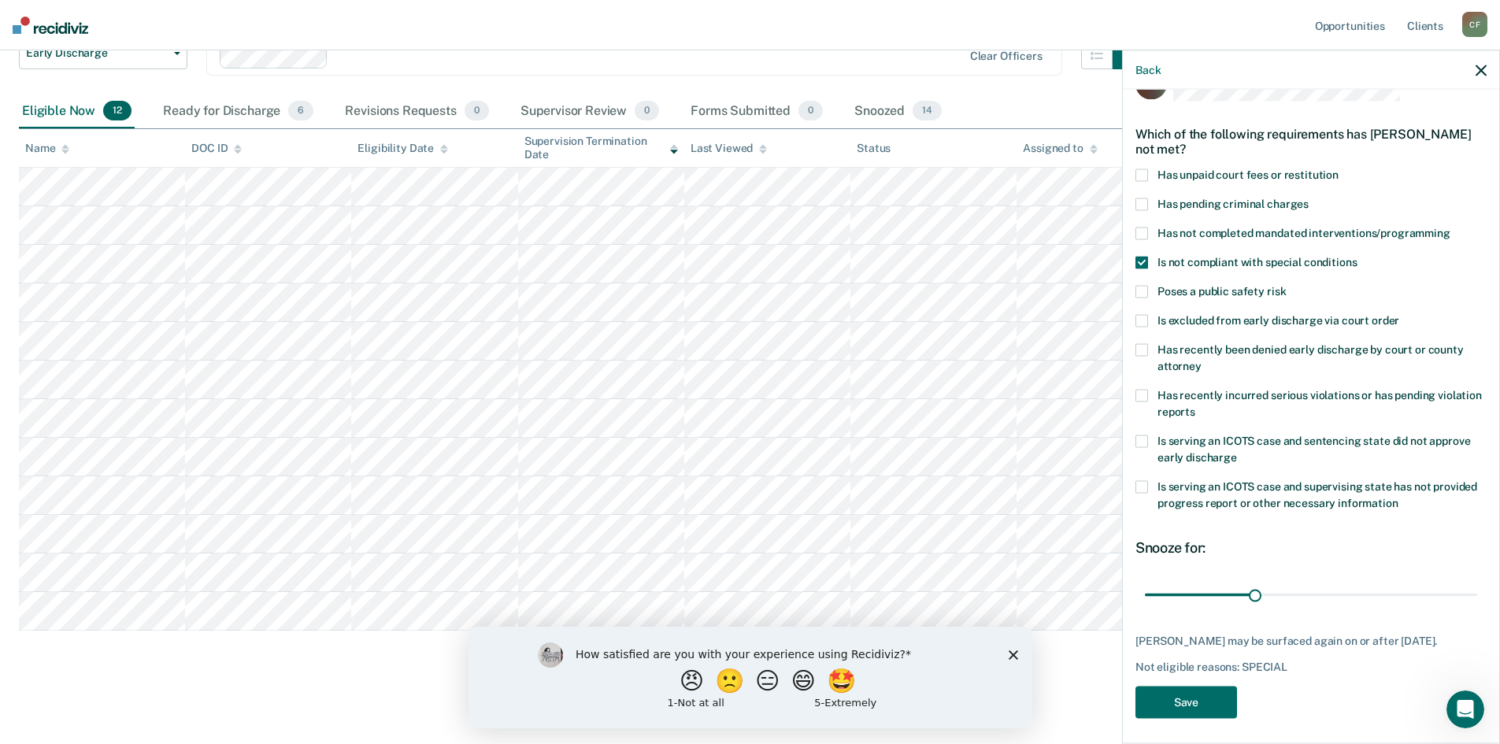
scroll to position [59, 0]
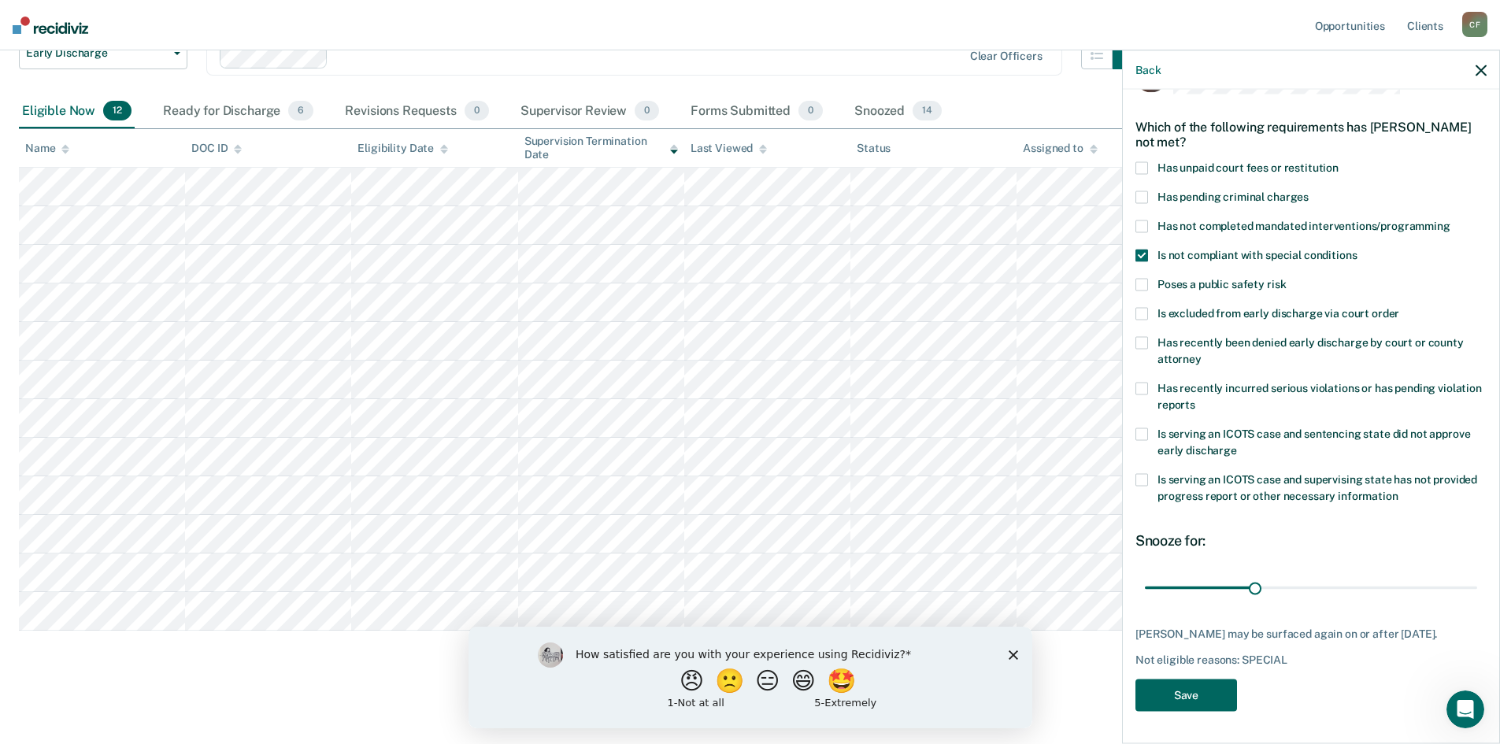
click at [1196, 695] on button "Save" at bounding box center [1187, 696] width 102 height 32
